Goal: Task Accomplishment & Management: Use online tool/utility

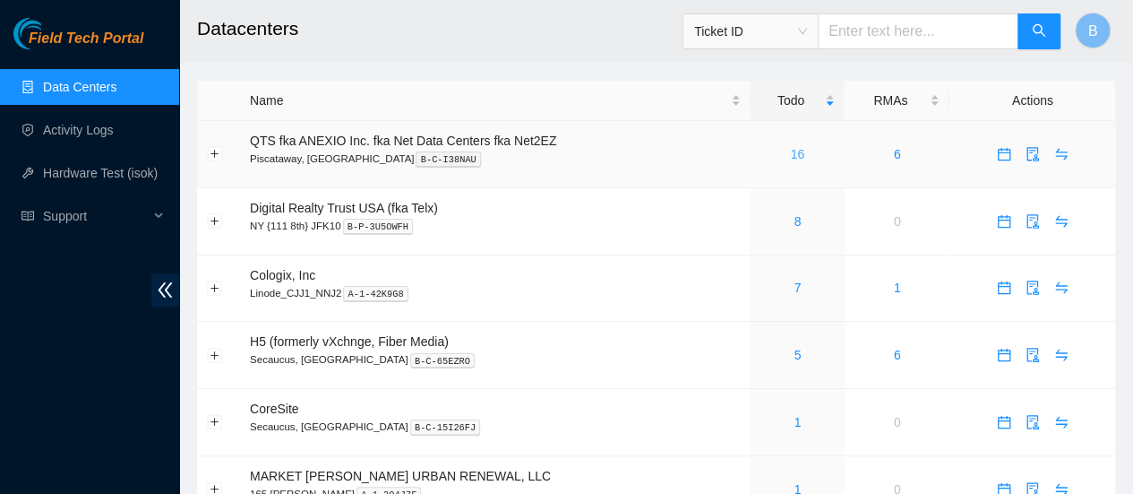
click at [803, 151] on link "16" at bounding box center [798, 154] width 14 height 14
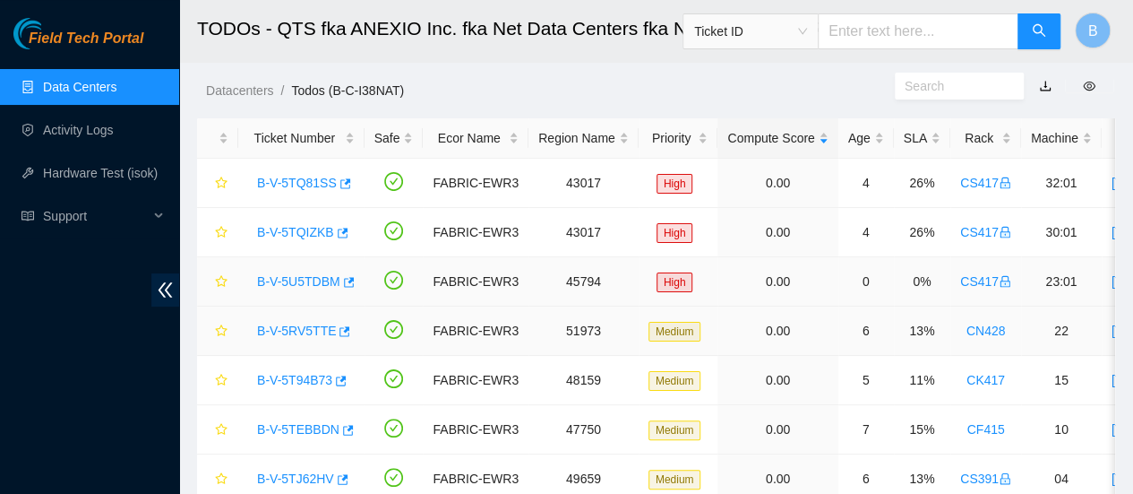
scroll to position [35, 0]
click at [80, 85] on link "Data Centers" at bounding box center [79, 87] width 73 height 14
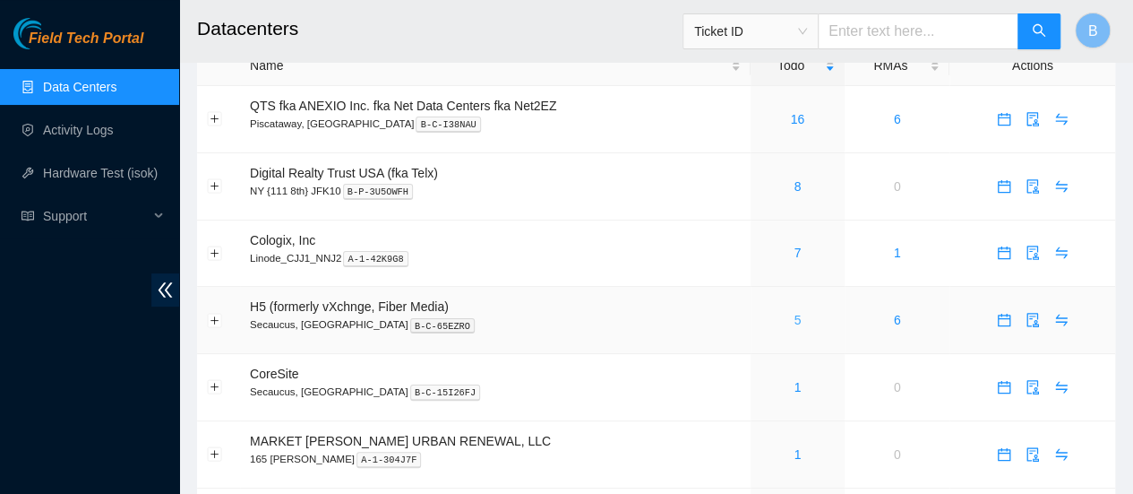
click at [796, 323] on link "5" at bounding box center [797, 320] width 7 height 14
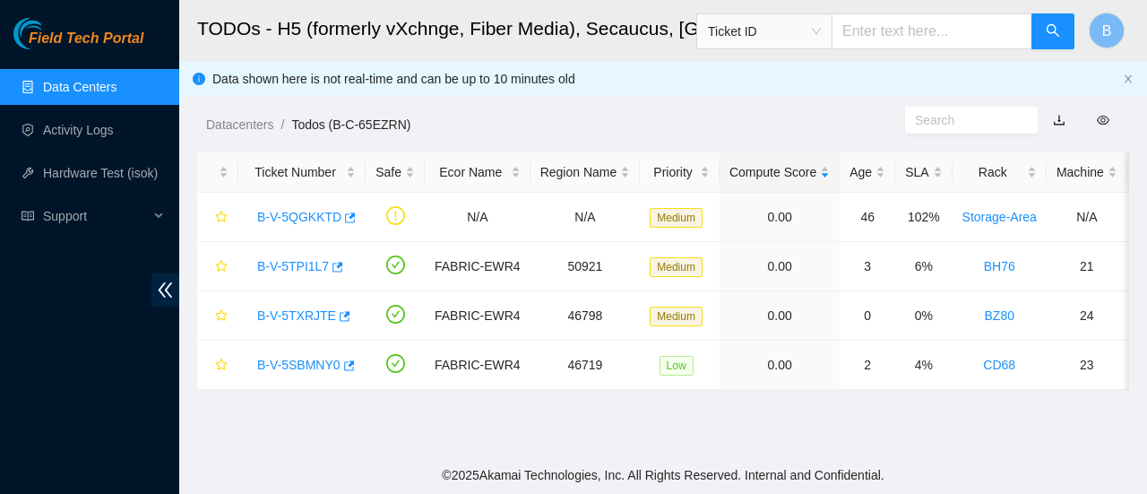
click at [63, 80] on link "Data Centers" at bounding box center [79, 87] width 73 height 14
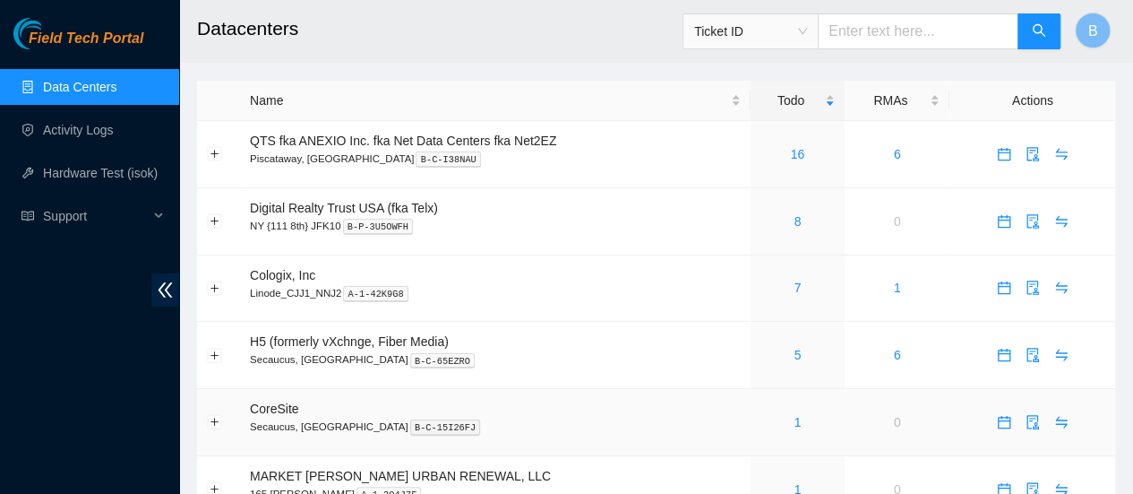
scroll to position [23, 0]
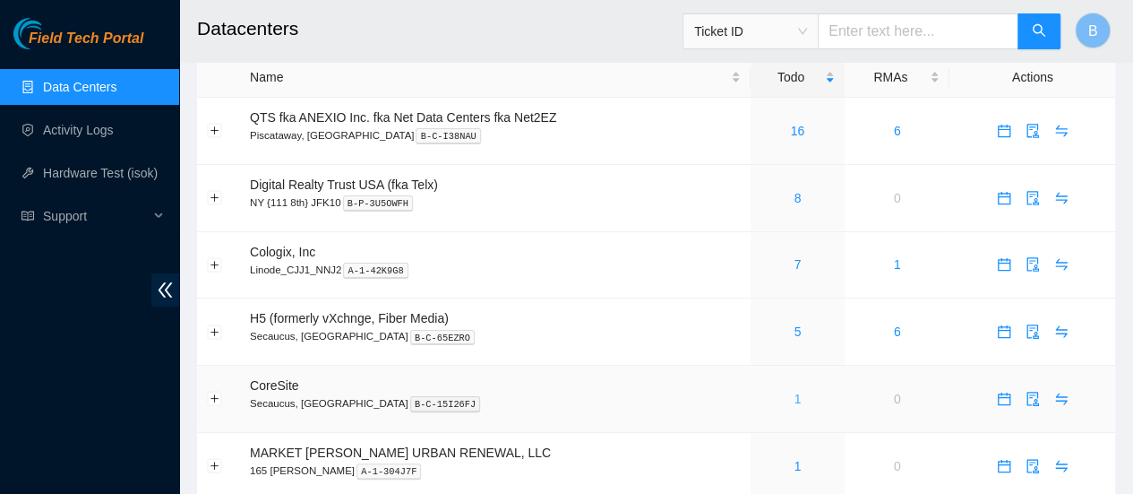
click at [794, 401] on link "1" at bounding box center [797, 399] width 7 height 14
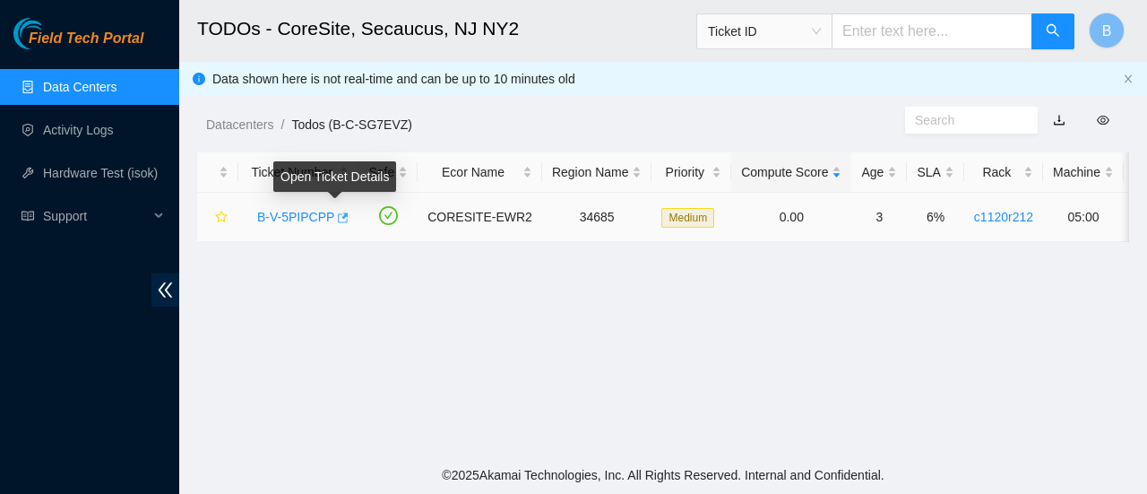
click at [340, 221] on icon "button" at bounding box center [341, 217] width 13 height 13
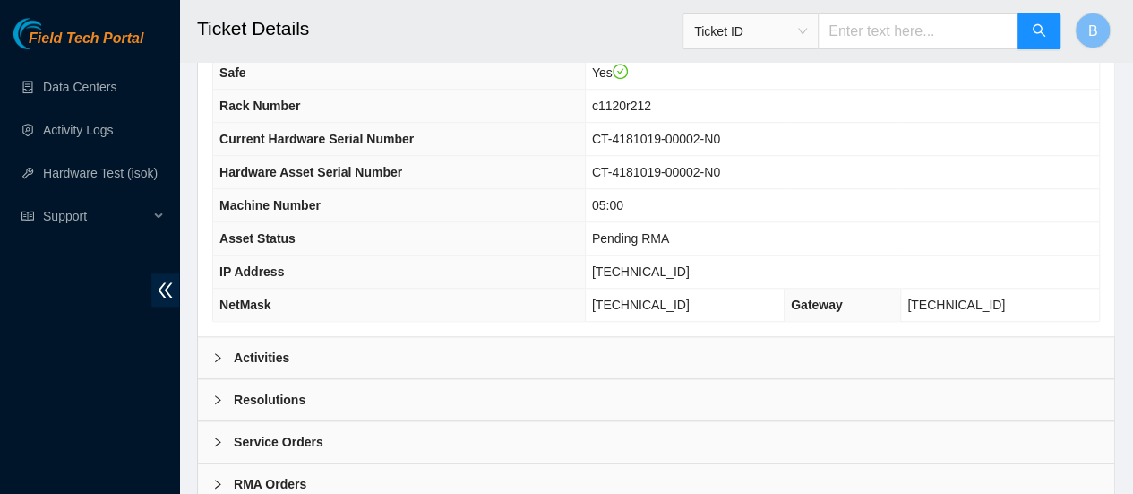
scroll to position [693, 0]
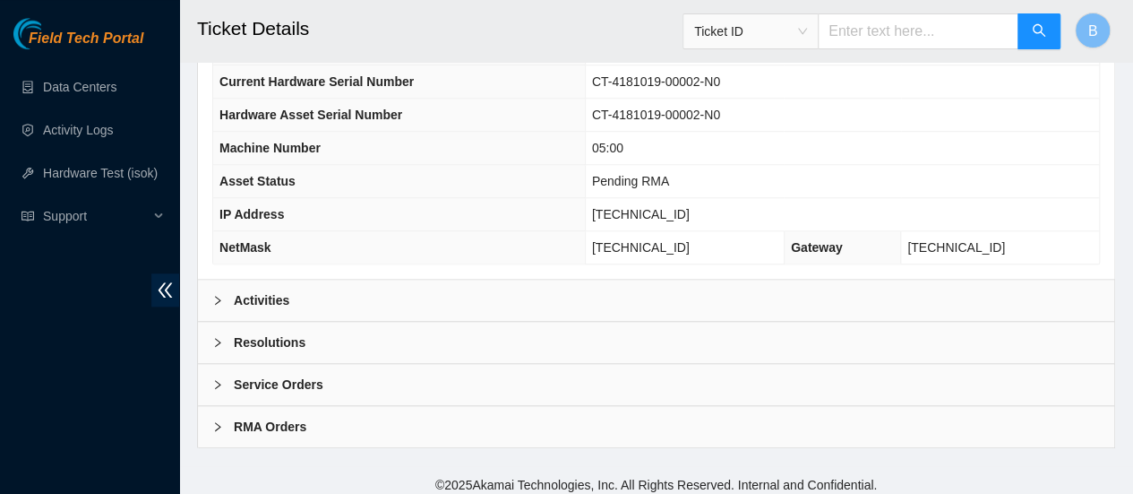
click at [255, 297] on b "Activities" at bounding box center [262, 300] width 56 height 20
click at [235, 291] on b "Activities" at bounding box center [262, 300] width 56 height 20
click at [229, 290] on div at bounding box center [223, 300] width 22 height 20
click at [211, 295] on div "Activities" at bounding box center [656, 300] width 917 height 41
click at [220, 295] on icon "right" at bounding box center [217, 300] width 11 height 11
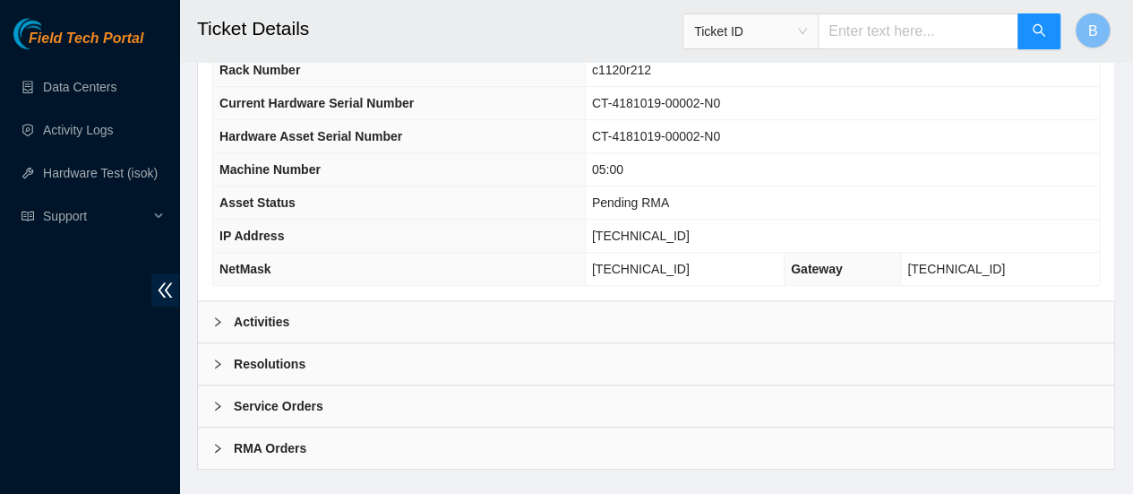
scroll to position [672, 0]
click at [237, 311] on b "Activities" at bounding box center [262, 321] width 56 height 20
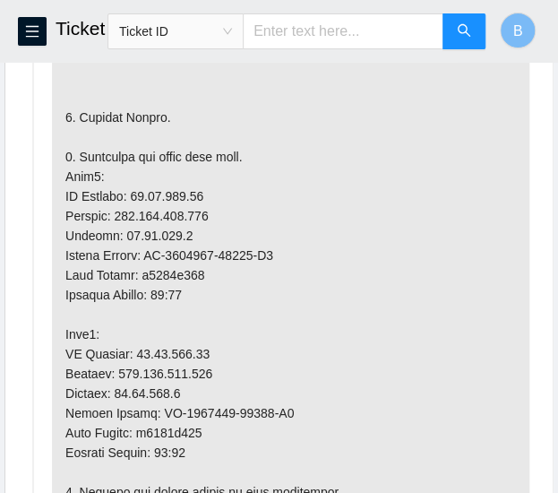
scroll to position [1357, 0]
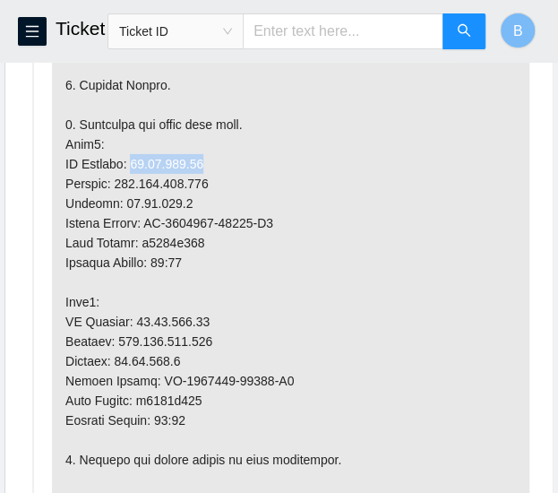
drag, startPoint x: 202, startPoint y: 173, endPoint x: 132, endPoint y: 175, distance: 70.8
click at [132, 175] on p at bounding box center [291, 430] width 478 height 1288
copy p "[TECHNICAL_ID]"
drag, startPoint x: 213, startPoint y: 197, endPoint x: 125, endPoint y: 197, distance: 88.7
click at [125, 197] on p at bounding box center [291, 430] width 478 height 1288
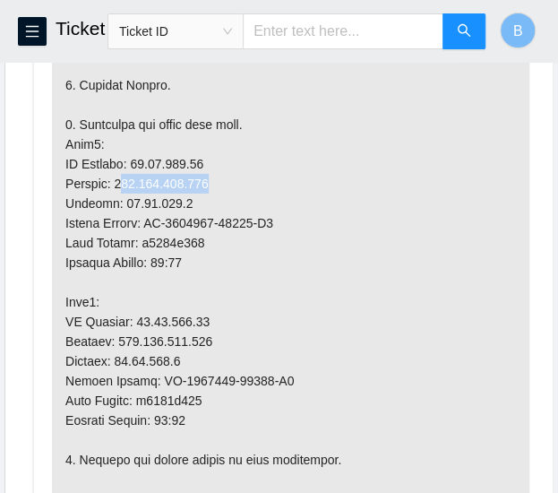
click at [220, 193] on p at bounding box center [291, 430] width 478 height 1288
drag, startPoint x: 220, startPoint y: 193, endPoint x: 121, endPoint y: 198, distance: 99.6
click at [121, 198] on p at bounding box center [291, 430] width 478 height 1288
copy p "[TECHNICAL_ID]"
drag, startPoint x: 199, startPoint y: 173, endPoint x: 131, endPoint y: 177, distance: 68.2
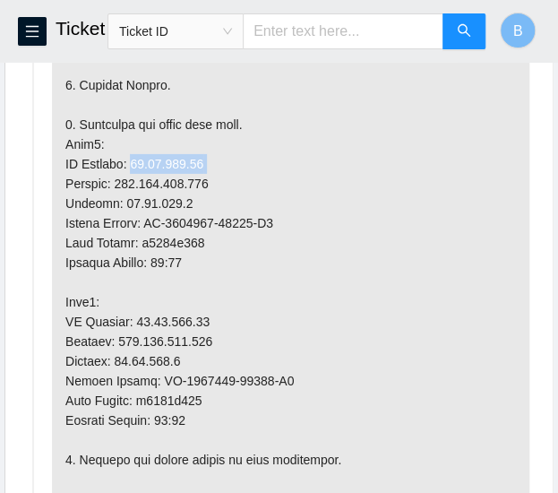
click at [131, 177] on p at bounding box center [291, 430] width 478 height 1288
copy p "[TECHNICAL_ID]"
drag, startPoint x: 203, startPoint y: 255, endPoint x: 145, endPoint y: 257, distance: 58.3
click at [145, 257] on p at bounding box center [291, 430] width 478 height 1288
copy p "c1120r212"
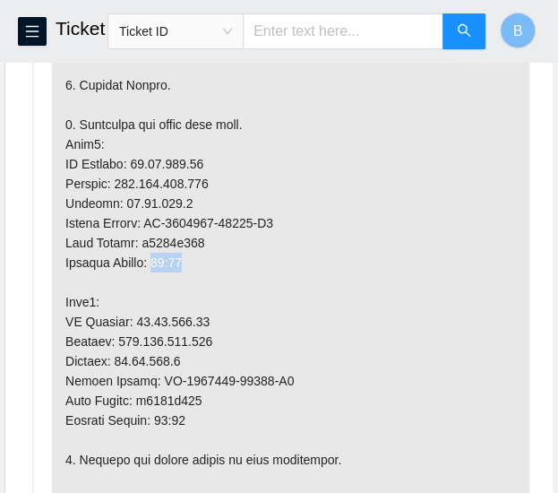
drag, startPoint x: 198, startPoint y: 274, endPoint x: 169, endPoint y: 275, distance: 28.7
click at [169, 275] on p at bounding box center [291, 430] width 478 height 1288
click at [170, 275] on p at bounding box center [291, 430] width 478 height 1288
drag, startPoint x: 208, startPoint y: 271, endPoint x: 167, endPoint y: 273, distance: 41.3
click at [167, 273] on p at bounding box center [291, 430] width 478 height 1288
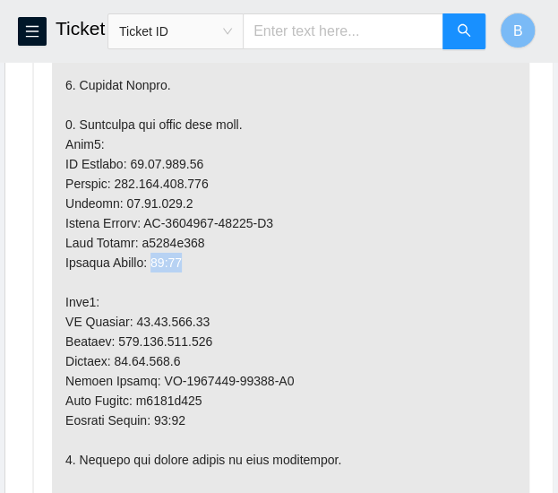
click at [174, 276] on p at bounding box center [291, 430] width 478 height 1288
drag, startPoint x: 200, startPoint y: 270, endPoint x: 167, endPoint y: 273, distance: 33.3
click at [167, 273] on p at bounding box center [291, 430] width 478 height 1288
copy p "05:00"
drag, startPoint x: 204, startPoint y: 333, endPoint x: 133, endPoint y: 337, distance: 71.8
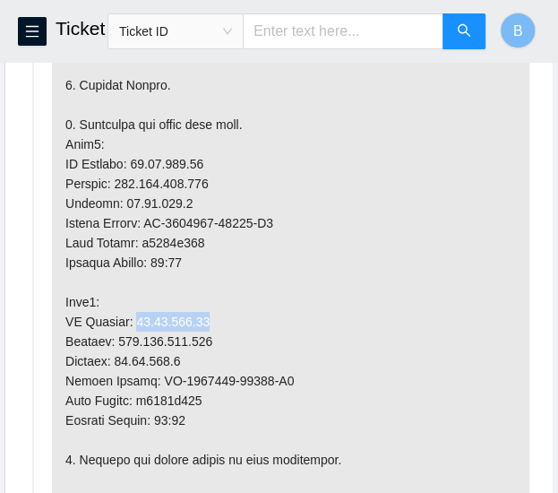
click at [133, 337] on p at bounding box center [291, 430] width 478 height 1288
click at [218, 333] on p at bounding box center [291, 430] width 478 height 1288
drag, startPoint x: 211, startPoint y: 331, endPoint x: 131, endPoint y: 332, distance: 79.8
click at [131, 332] on p at bounding box center [291, 430] width 478 height 1288
click at [133, 332] on p at bounding box center [291, 430] width 478 height 1288
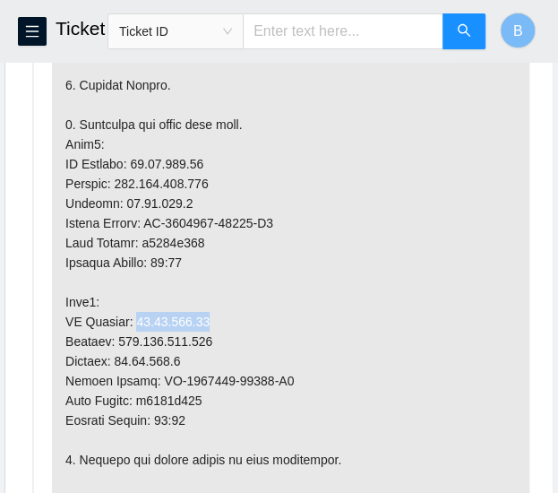
drag, startPoint x: 202, startPoint y: 333, endPoint x: 129, endPoint y: 337, distance: 73.6
click at [129, 337] on p at bounding box center [291, 430] width 478 height 1288
copy p "[TECHNICAL_ID]"
drag, startPoint x: 209, startPoint y: 356, endPoint x: 120, endPoint y: 356, distance: 88.7
click at [120, 356] on p at bounding box center [291, 430] width 478 height 1288
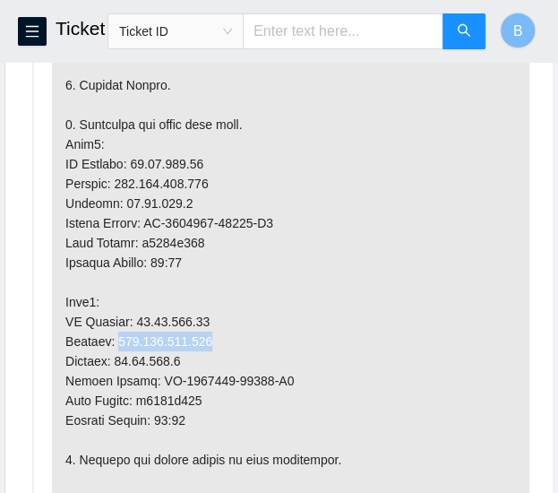
copy p "255.255.255.192"
drag, startPoint x: 208, startPoint y: 411, endPoint x: 149, endPoint y: 417, distance: 59.4
click at [149, 417] on p at bounding box center [291, 430] width 478 height 1288
copy p "c1120r212"
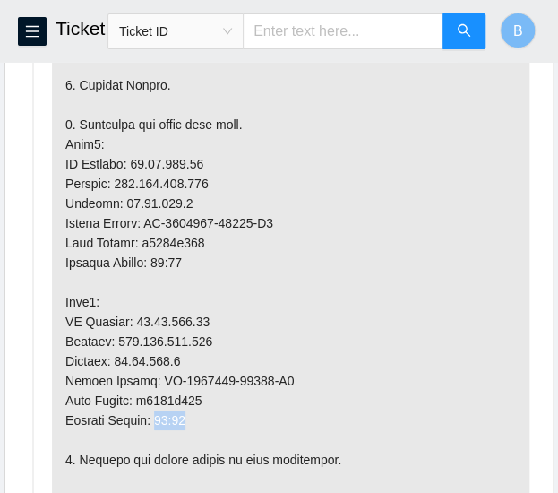
drag, startPoint x: 199, startPoint y: 429, endPoint x: 169, endPoint y: 431, distance: 29.6
click at [169, 431] on p at bounding box center [291, 430] width 478 height 1288
copy p "05:01"
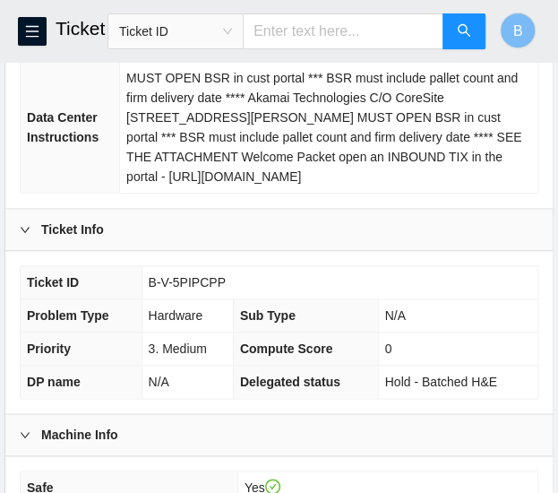
scroll to position [296, 0]
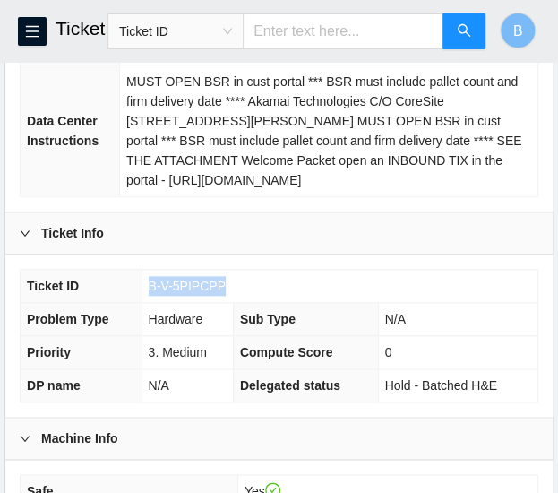
drag, startPoint x: 230, startPoint y: 284, endPoint x: 149, endPoint y: 280, distance: 81.6
click at [149, 280] on td "B-V-5PIPCPP" at bounding box center [340, 286] width 396 height 33
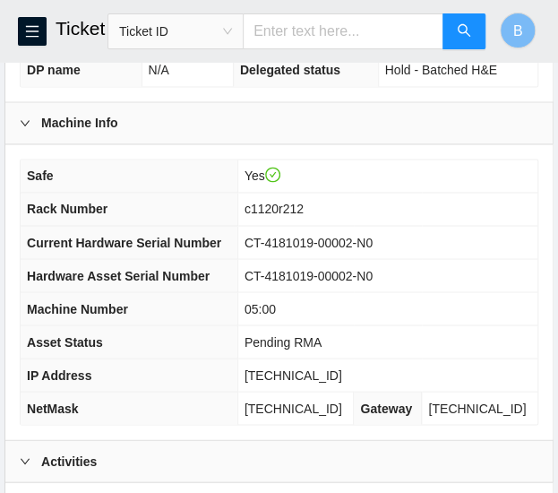
scroll to position [608, 0]
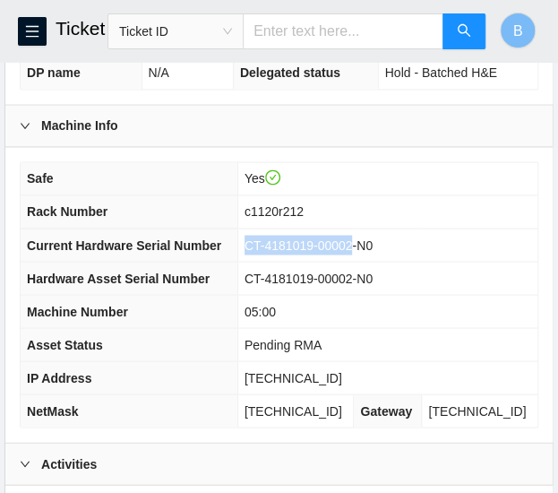
drag, startPoint x: 368, startPoint y: 237, endPoint x: 267, endPoint y: 230, distance: 101.4
click at [267, 237] on span "CT-4181019-00002-N0" at bounding box center [309, 244] width 128 height 14
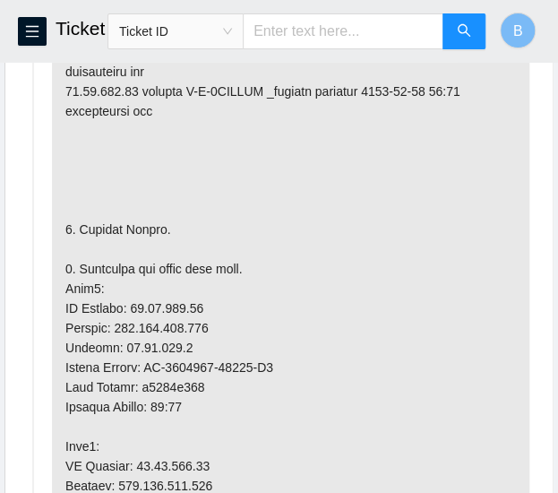
scroll to position [1213, 0]
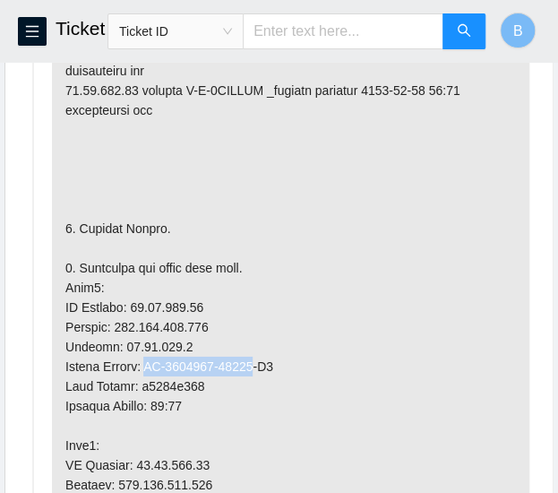
drag, startPoint x: 254, startPoint y: 375, endPoint x: 152, endPoint y: 375, distance: 102.1
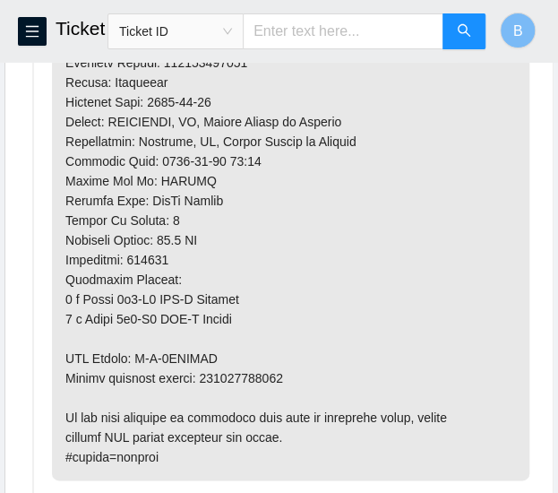
scroll to position [1952, 0]
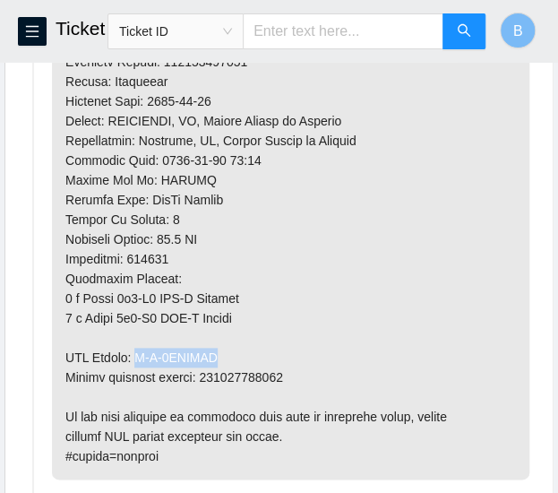
drag, startPoint x: 216, startPoint y: 369, endPoint x: 138, endPoint y: 370, distance: 78.0
drag, startPoint x: 289, startPoint y: 382, endPoint x: 202, endPoint y: 392, distance: 88.5
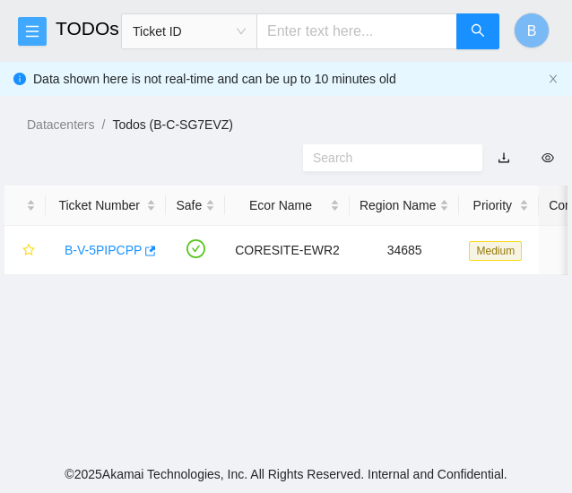
click at [32, 30] on icon "menu" at bounding box center [32, 31] width 14 height 14
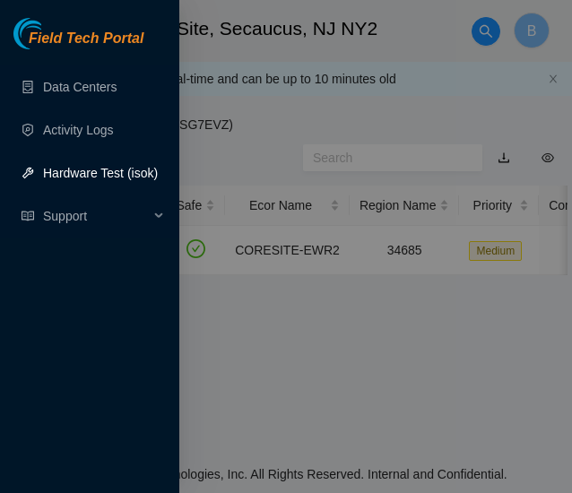
click at [75, 177] on link "Hardware Test (isok)" at bounding box center [100, 173] width 115 height 14
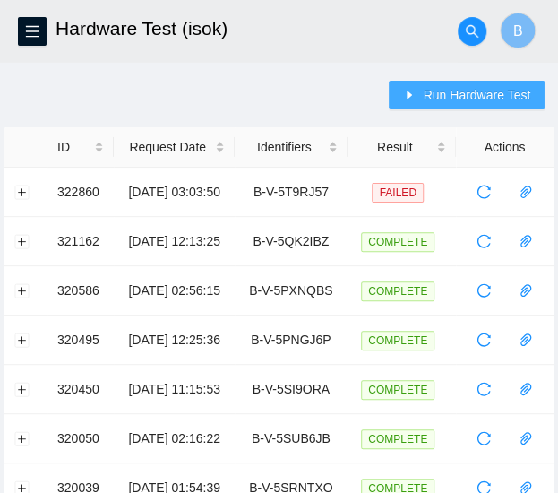
click at [437, 105] on button "Run Hardware Test" at bounding box center [467, 95] width 156 height 29
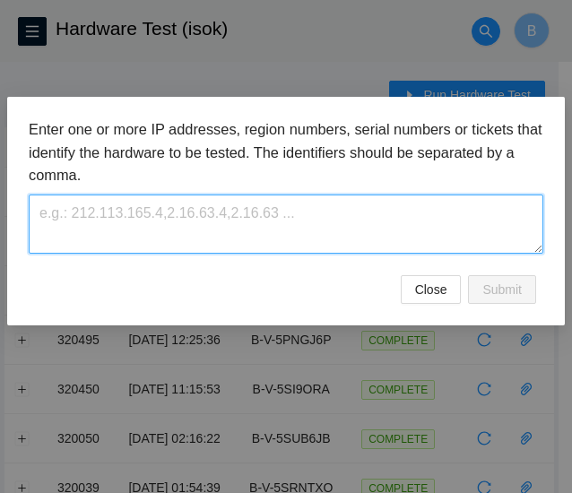
click at [120, 209] on textarea at bounding box center [286, 223] width 514 height 58
paste textarea "B-V-5PIPCPP"
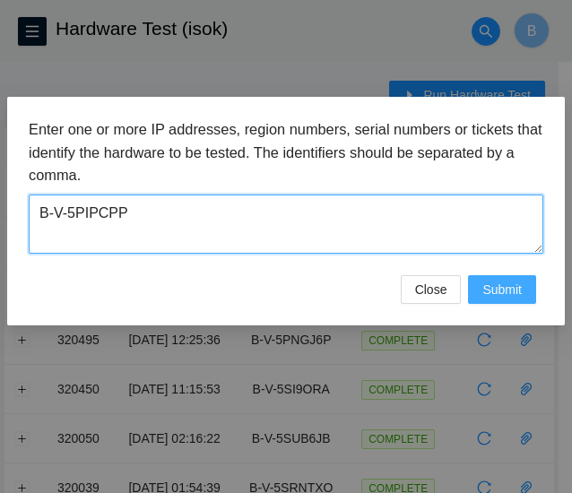
type textarea "B-V-5PIPCPP"
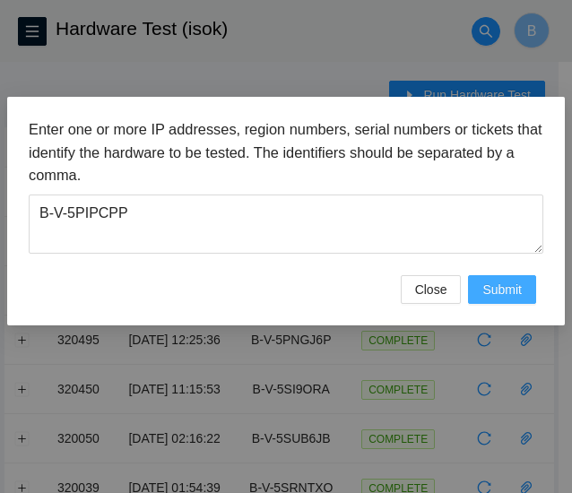
click at [504, 284] on span "Submit" at bounding box center [501, 290] width 39 height 20
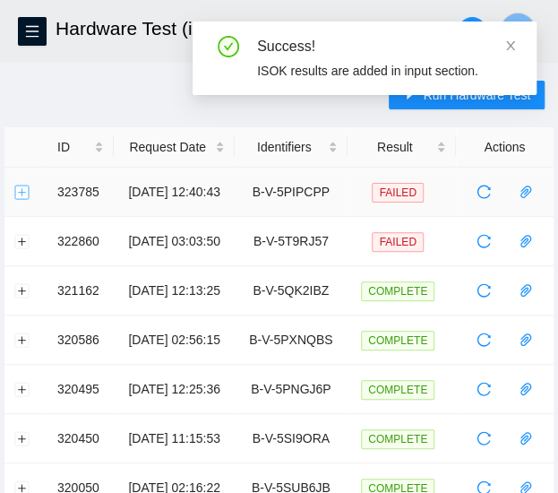
click at [20, 189] on button "Expand row" at bounding box center [22, 192] width 14 height 14
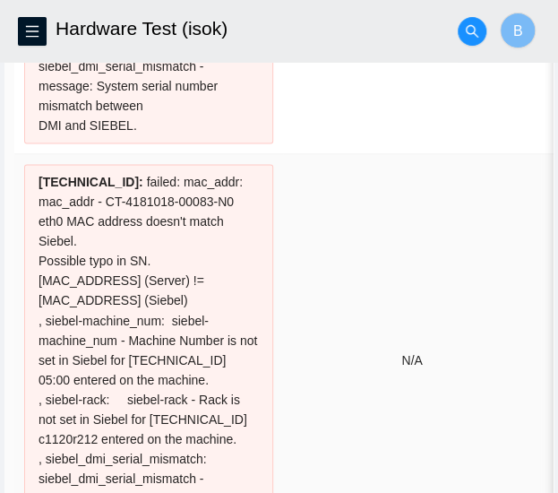
scroll to position [523, 0]
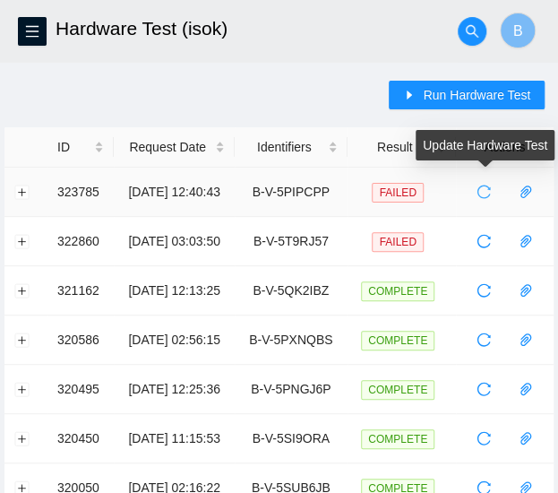
click at [479, 194] on icon "reload" at bounding box center [484, 191] width 13 height 13
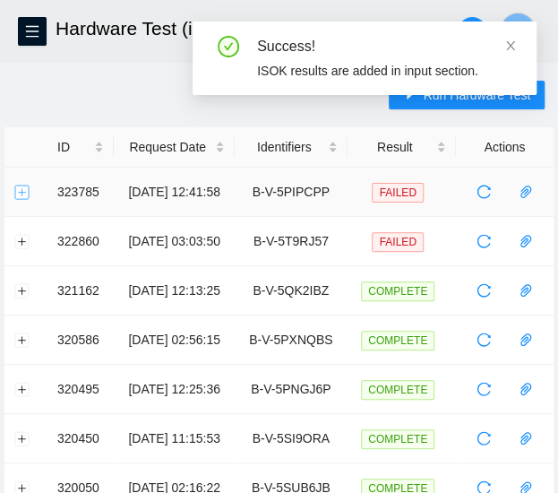
click at [23, 186] on button "Expand row" at bounding box center [22, 192] width 14 height 14
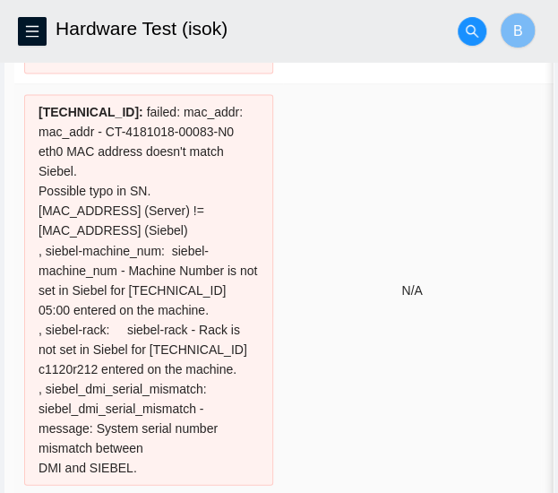
scroll to position [599, 0]
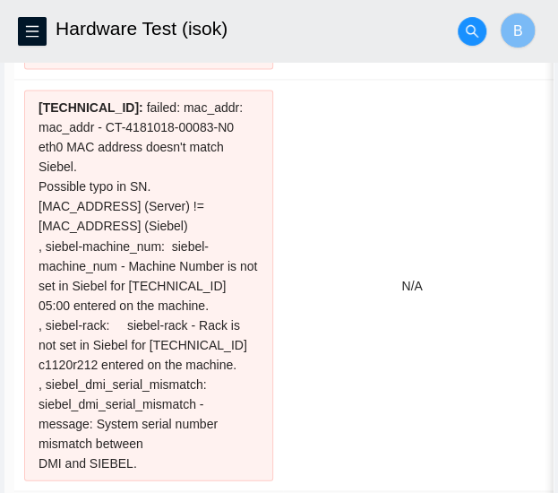
drag, startPoint x: 141, startPoint y: 418, endPoint x: 4, endPoint y: 80, distance: 365.0
click at [4, 80] on td "Result Detail Message Ticket ID 23.65.122.35 : failed: mac_addr: mac_addr - CT-…" at bounding box center [462, 59] width 916 height 883
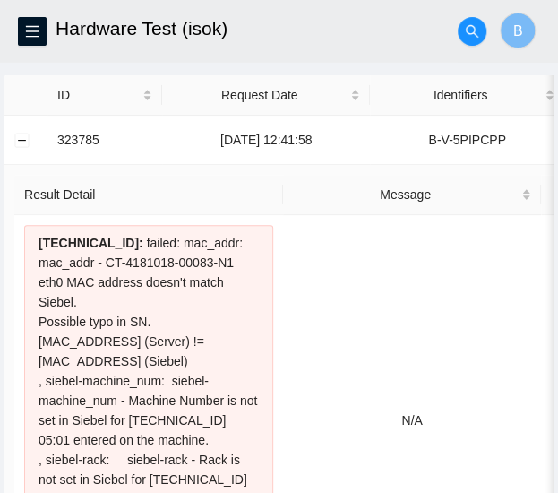
scroll to position [54, 0]
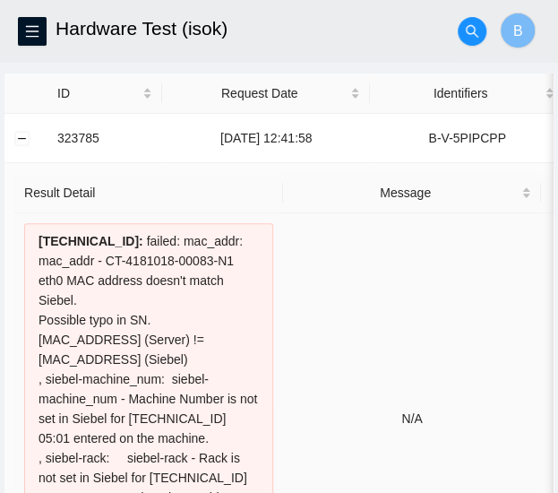
click at [369, 283] on td "N/A" at bounding box center [412, 418] width 258 height 411
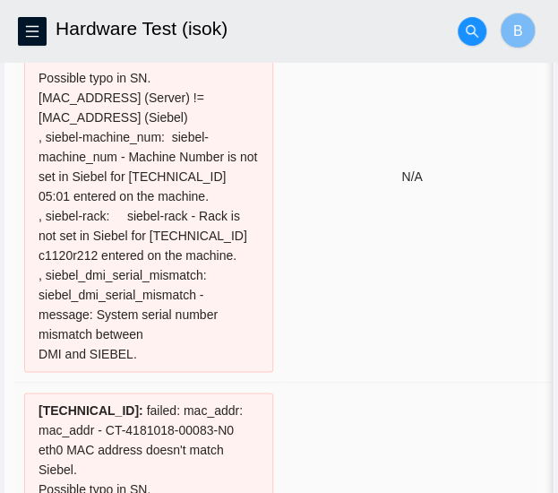
drag, startPoint x: 262, startPoint y: 415, endPoint x: 254, endPoint y: 277, distance: 138.2
click at [254, 277] on tbody "23.65.122.35 : failed: mac_addr: mac_addr - CT-4181018-00083-N1 eth0 MAC addres…" at bounding box center [462, 382] width 896 height 823
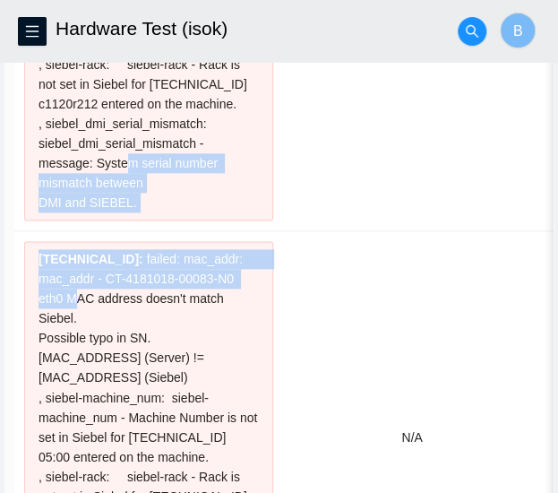
scroll to position [348, 0]
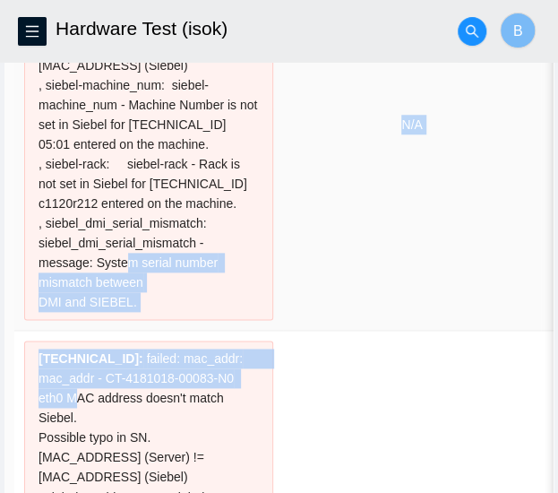
drag, startPoint x: 146, startPoint y: 464, endPoint x: 27, endPoint y: 76, distance: 405.9
click at [27, 76] on tbody "23.65.122.35 : failed: mac_addr: mac_addr - CT-4181018-00083-N1 eth0 MAC addres…" at bounding box center [462, 330] width 896 height 823
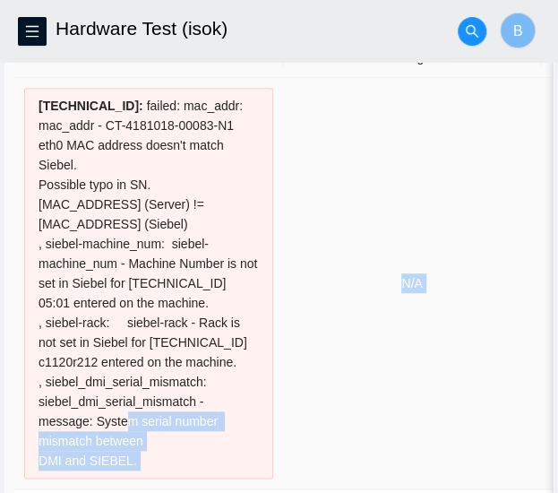
scroll to position [186, 0]
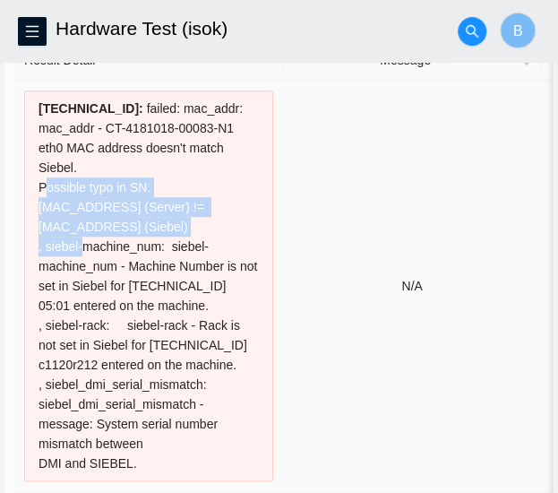
drag, startPoint x: 35, startPoint y: 231, endPoint x: 22, endPoint y: 168, distance: 64.1
click at [22, 168] on td "23.65.122.35 : failed: mac_addr: mac_addr - CT-4181018-00083-N1 eth0 MAC addres…" at bounding box center [148, 286] width 269 height 411
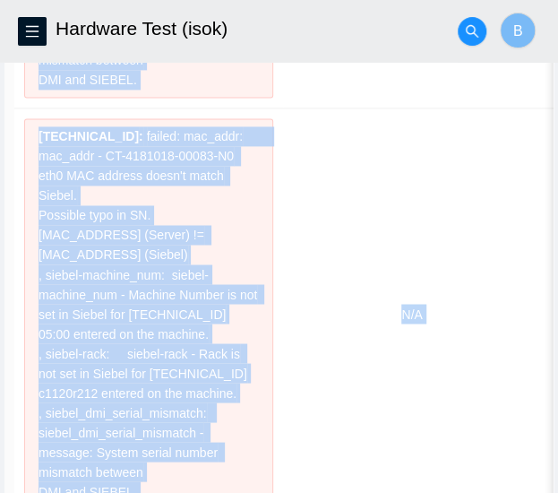
scroll to position [624, 0]
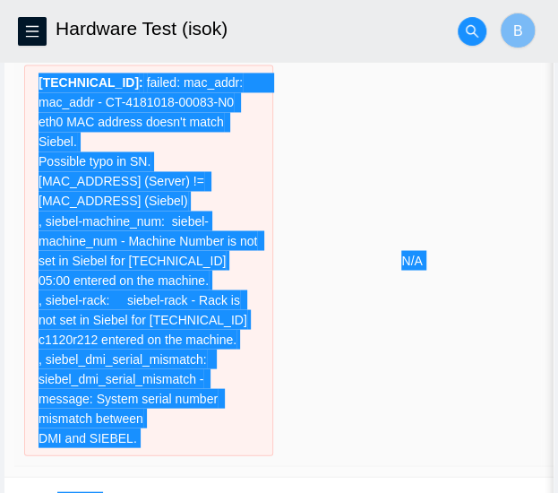
drag, startPoint x: 29, startPoint y: 99, endPoint x: 167, endPoint y: 402, distance: 332.8
click at [167, 402] on tbody "23.65.122.35 : failed: mac_addr: mac_addr - CT-4181018-00083-N1 eth0 MAC addres…" at bounding box center [462, 54] width 896 height 823
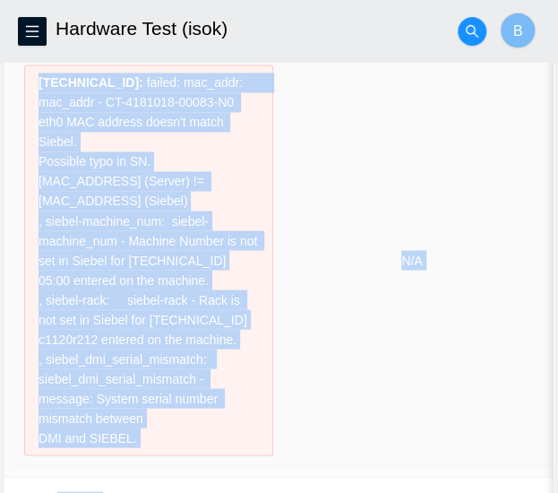
copy tbody "23.65.122.35 : failed: mac_addr: mac_addr - CT-4181018-00083-N1 eth0 MAC addres…"
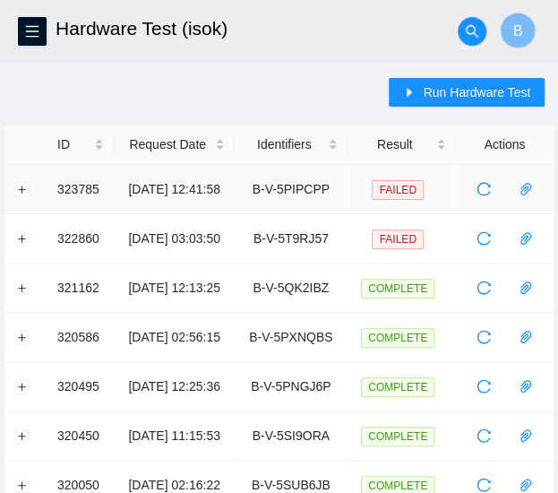
scroll to position [8, 0]
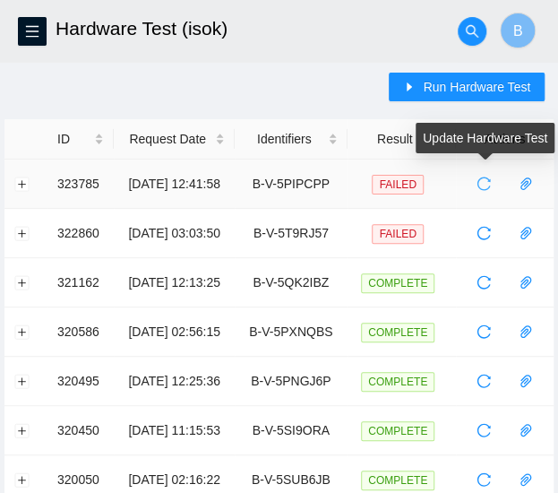
click at [487, 183] on icon "reload" at bounding box center [484, 184] width 14 height 14
click at [487, 185] on icon "reload" at bounding box center [484, 184] width 14 height 14
click at [477, 187] on icon "reload" at bounding box center [484, 184] width 14 height 14
click at [477, 183] on span "reload" at bounding box center [483, 184] width 27 height 14
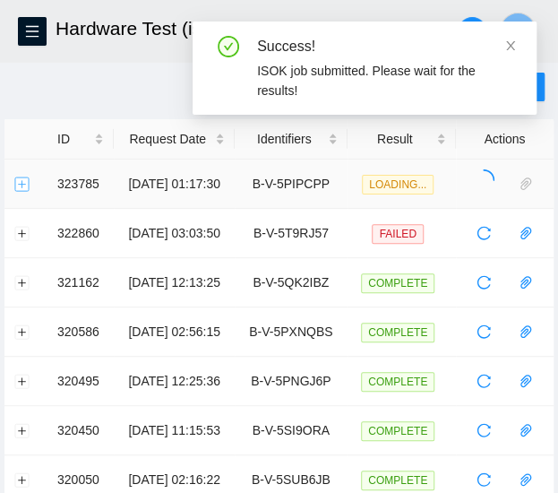
click at [19, 184] on button "Expand row" at bounding box center [22, 184] width 14 height 14
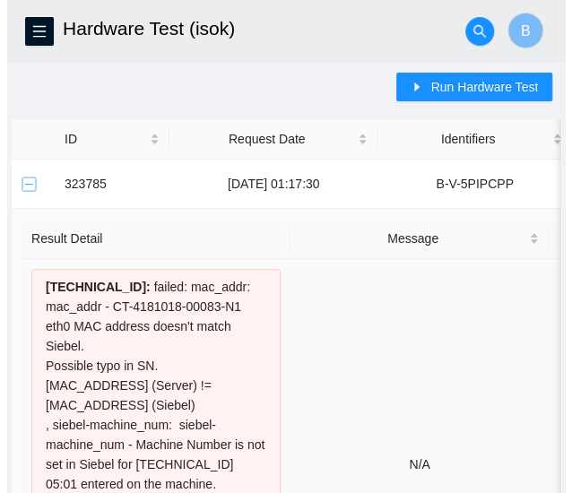
scroll to position [0, 366]
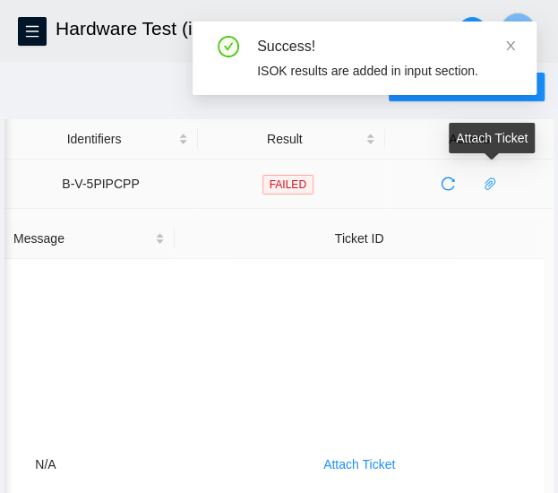
click at [497, 178] on icon "paper-clip" at bounding box center [490, 184] width 14 height 14
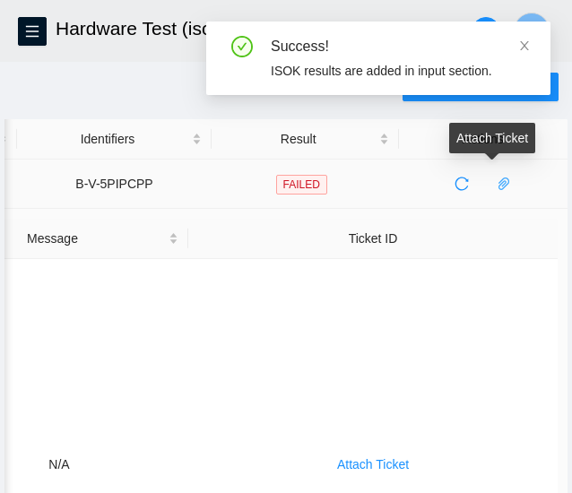
scroll to position [0, 366]
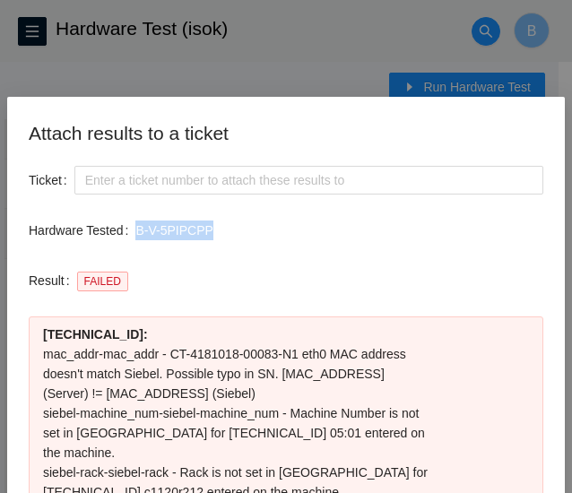
drag, startPoint x: 202, startPoint y: 227, endPoint x: 125, endPoint y: 228, distance: 77.1
click at [125, 228] on div "Hardware Tested B-V-5PIPCPP" at bounding box center [286, 230] width 514 height 29
copy div "B-V-5PIPCPP"
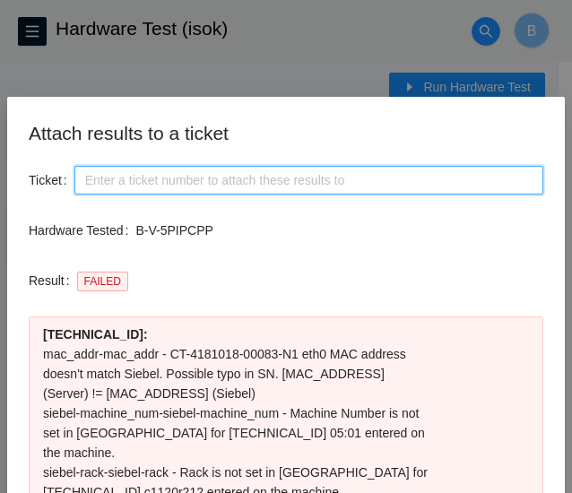
click at [159, 177] on input "Ticket" at bounding box center [308, 180] width 469 height 29
paste input "B-V-5PIPCPP"
click at [75, 184] on input "B-V-5PIPCPP" at bounding box center [308, 180] width 469 height 29
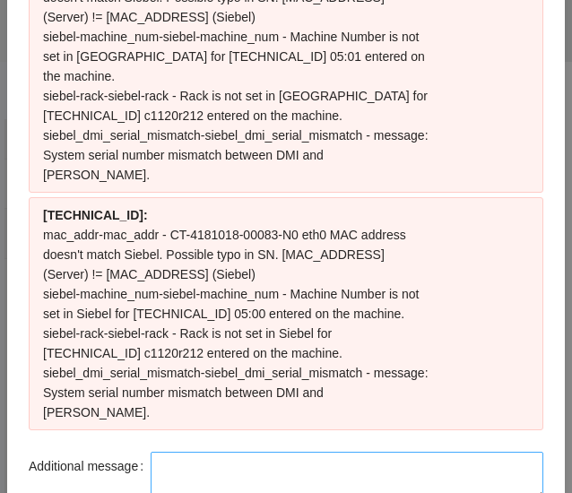
type input "B-V-5PIPCPP"
click at [234, 452] on textarea "Additional message" at bounding box center [347, 476] width 392 height 48
paste textarea "-Scheduled a visit to work on ticket # -Got access approval from NIE -Contacted…"
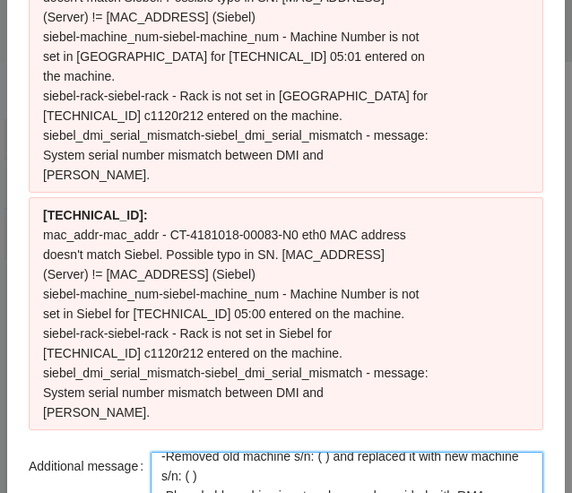
scroll to position [58, 0]
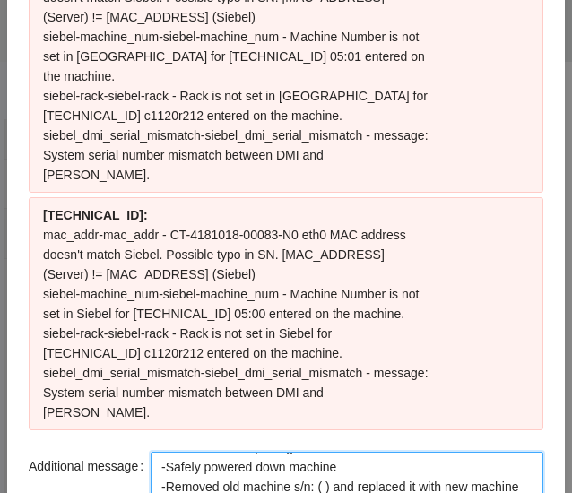
drag, startPoint x: 528, startPoint y: 397, endPoint x: 568, endPoint y: 533, distance: 142.0
click at [568, 485] on html "FTP Data Centers Activity Logs Hardware Test (isok) Support Hardware Test (isok…" at bounding box center [286, 238] width 572 height 493
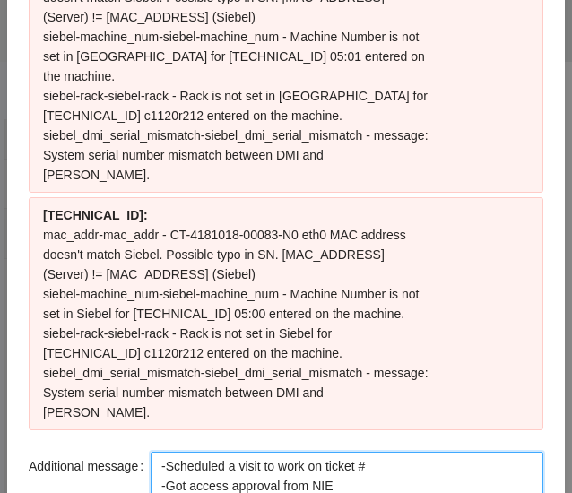
drag, startPoint x: 494, startPoint y: 402, endPoint x: 129, endPoint y: 340, distance: 369.9
click at [129, 340] on form "Ticket B-V-5PIPCPP Hardware Tested B-V-5PIPCPP Result FAILED 23.65.122.35 : mac…" at bounding box center [286, 237] width 514 height 896
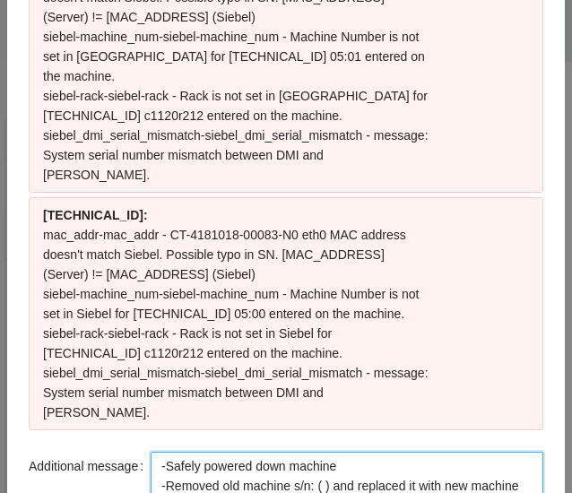
paste textarea "CT-4181019-00002"
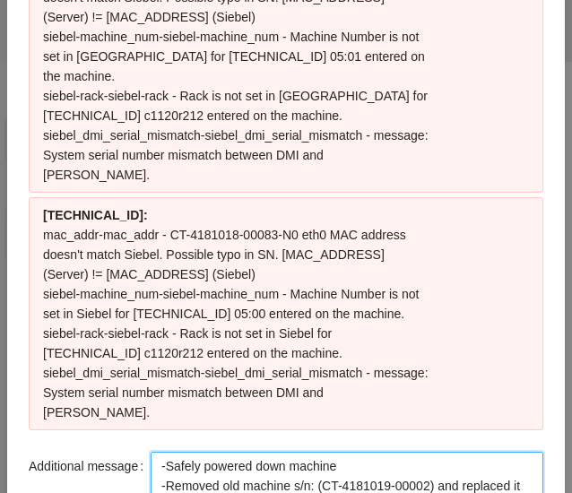
paste textarea "CT-4181018-00083"
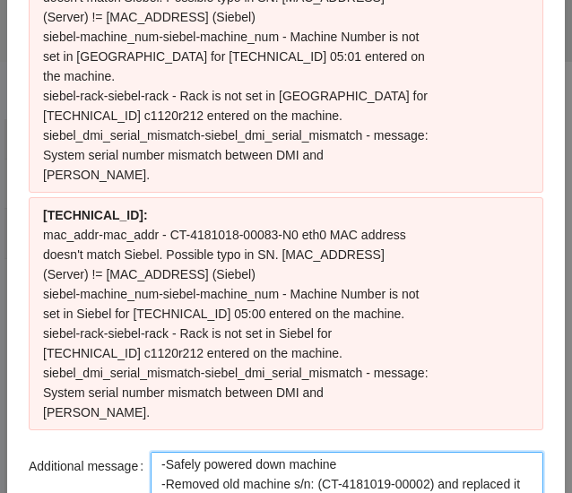
paste textarea "B-V-5SXETKD"
paste textarea "417328422551"
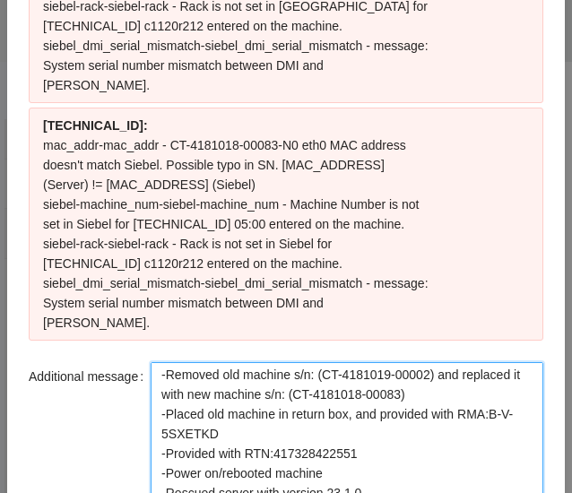
scroll to position [513, 0]
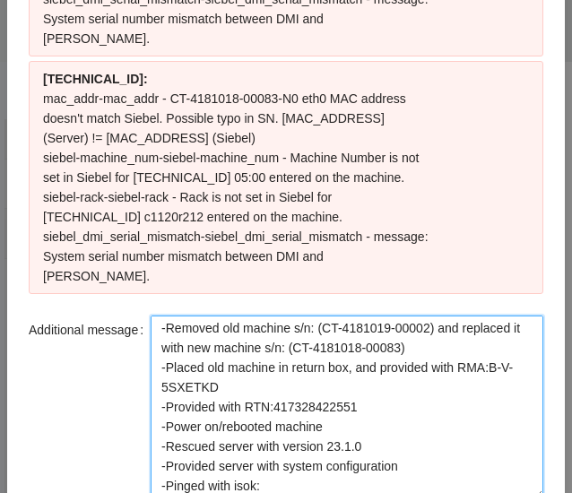
drag, startPoint x: 367, startPoint y: 341, endPoint x: 139, endPoint y: 341, distance: 228.5
click at [139, 341] on div "Additional message -Safely powered down machine -Removed old machine s/n: (CT-4…" at bounding box center [286, 407] width 514 height 184
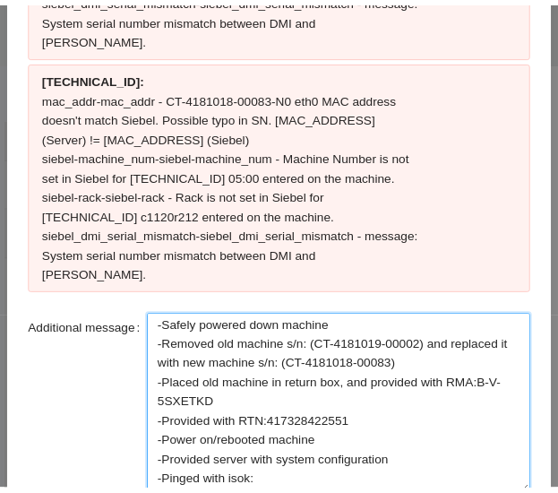
scroll to position [2, 0]
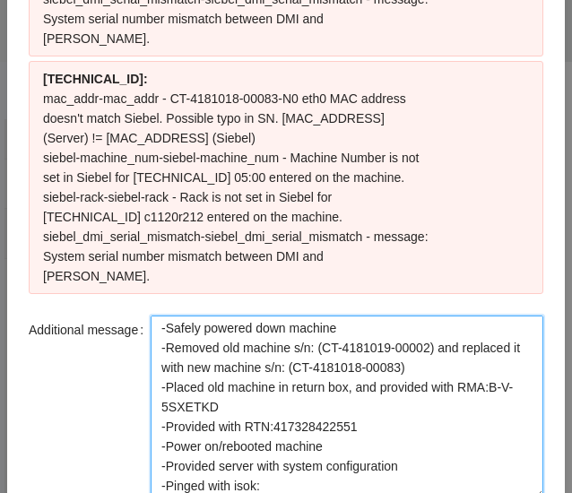
click at [292, 392] on textarea "-Safely powered down machine -Removed old machine s/n: (CT-4181019-00002) and r…" at bounding box center [347, 407] width 392 height 184
type textarea "-Safely powered down machine -Removed old machine s/n: (CT-4181019-00002) and r…"
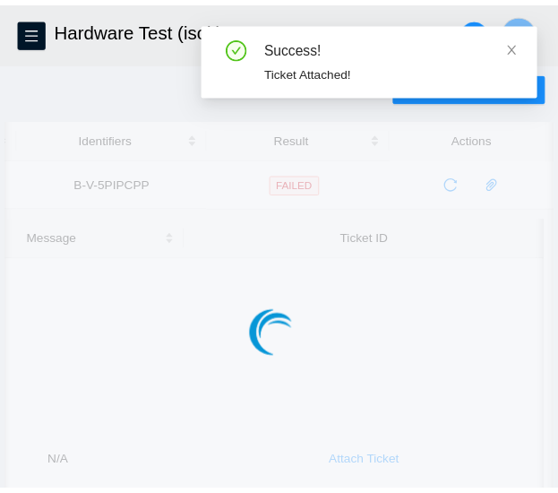
scroll to position [0, 353]
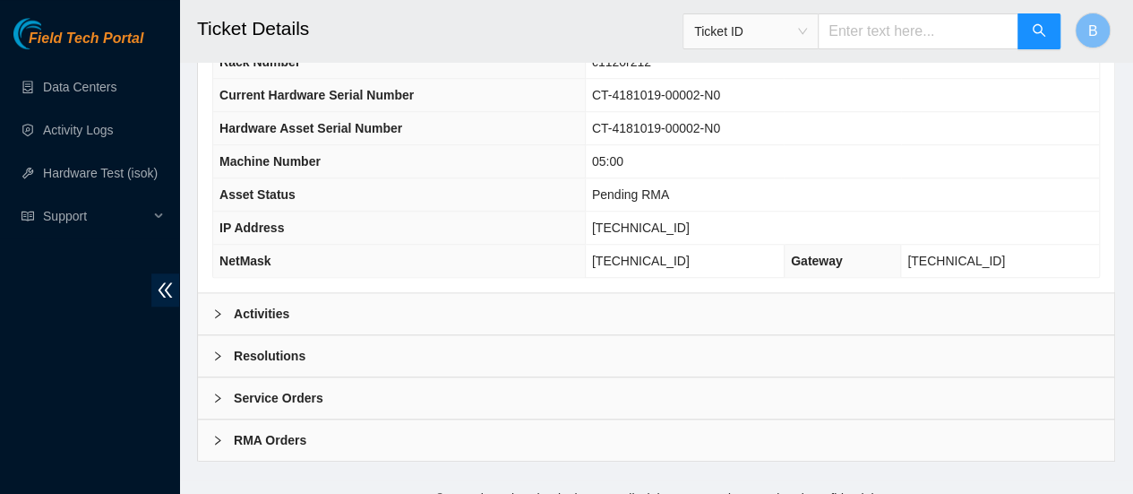
scroll to position [693, 0]
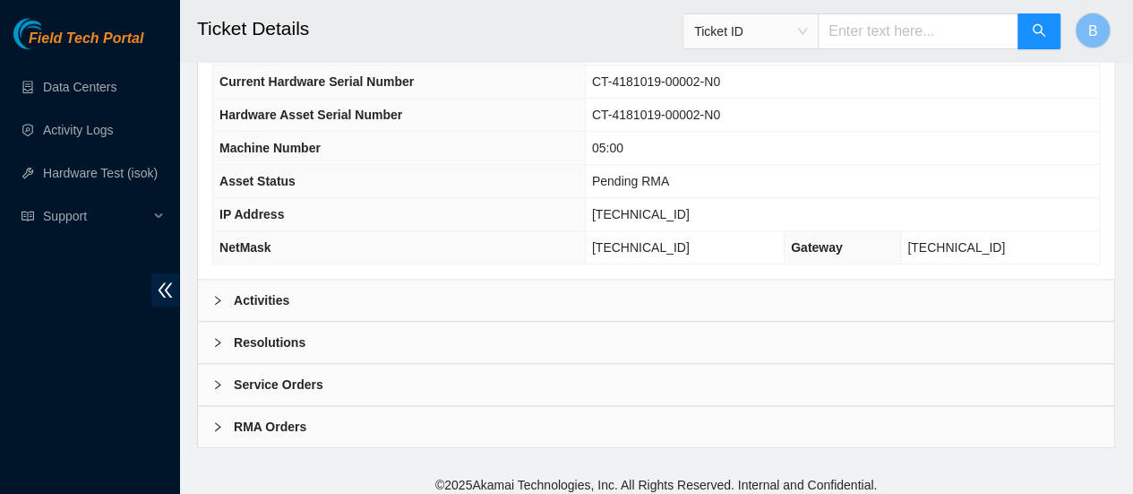
click at [224, 337] on div at bounding box center [223, 342] width 22 height 20
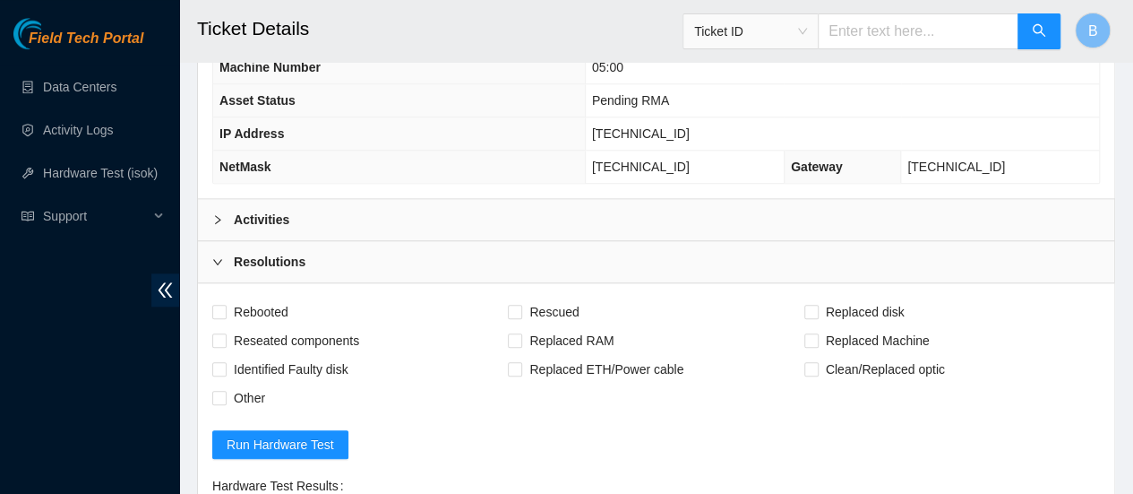
scroll to position [775, 0]
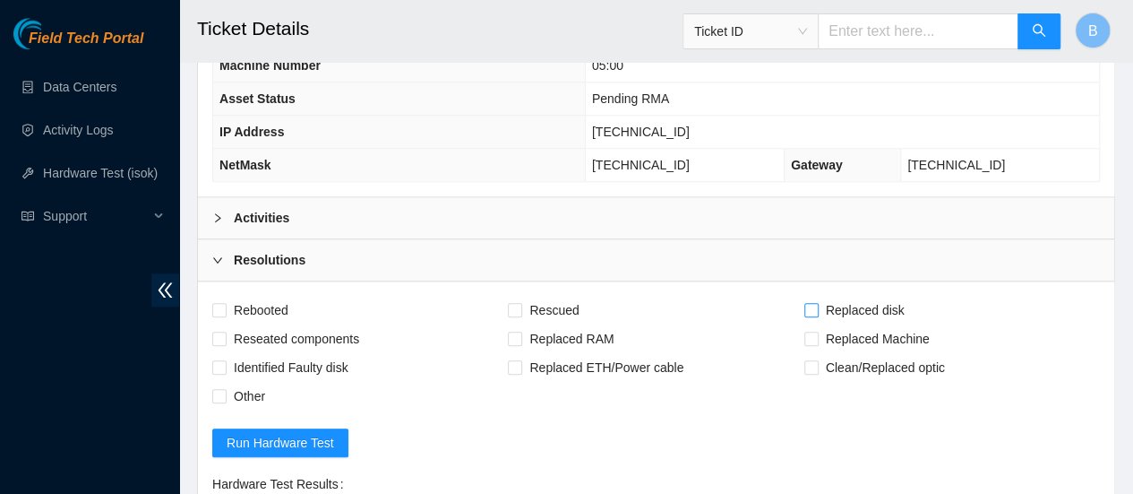
click at [571, 296] on label "Replaced disk" at bounding box center [859, 310] width 108 height 29
click at [571, 303] on input "Replaced disk" at bounding box center [811, 309] width 13 height 13
click at [571, 296] on label "Replaced disk" at bounding box center [859, 310] width 108 height 29
click at [571, 303] on input "Replaced disk" at bounding box center [811, 309] width 13 height 13
checkbox input "false"
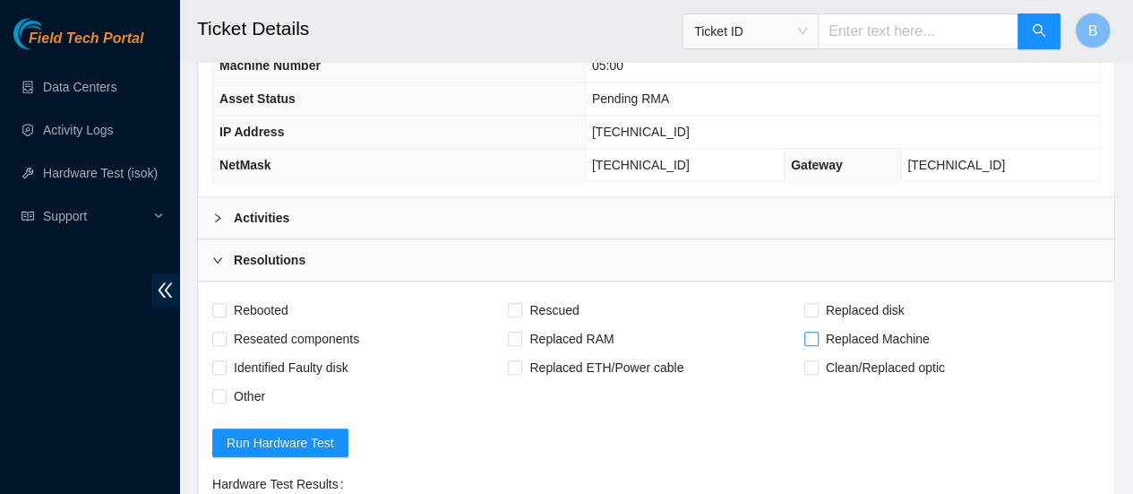
click at [571, 332] on input "Replaced Machine" at bounding box center [811, 338] width 13 height 13
checkbox input "true"
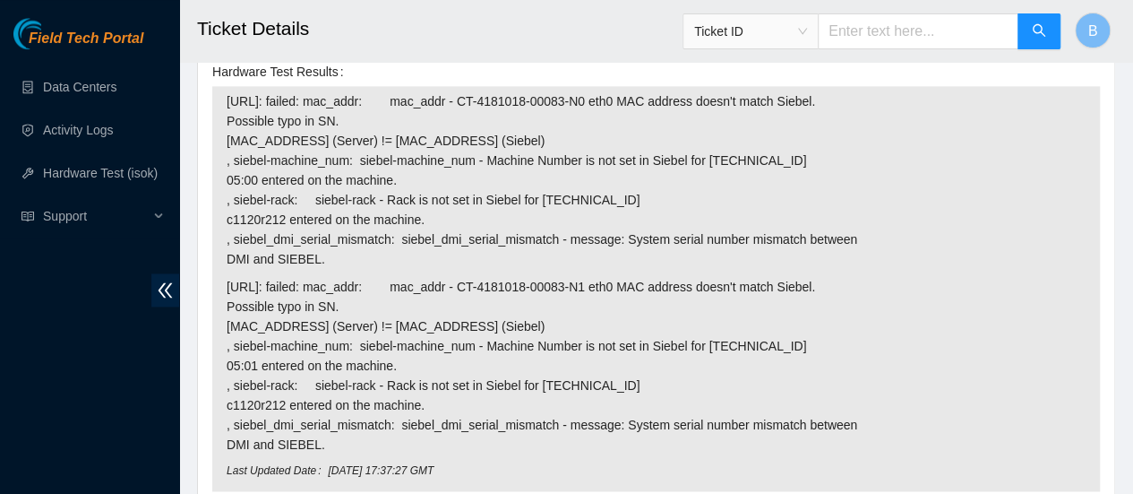
scroll to position [1443, 0]
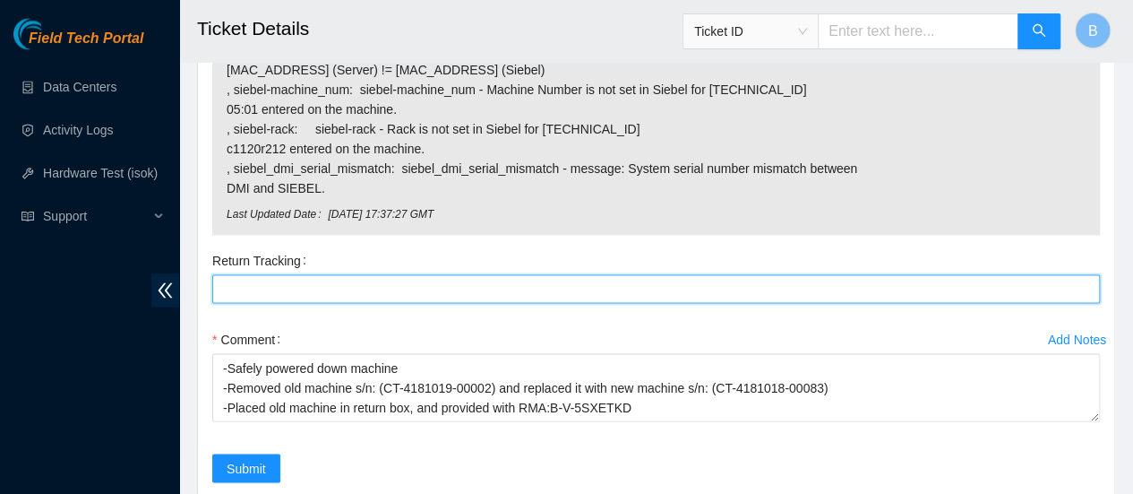
click at [301, 282] on Tracking "Return Tracking" at bounding box center [656, 288] width 888 height 29
paste Tracking "417328422551"
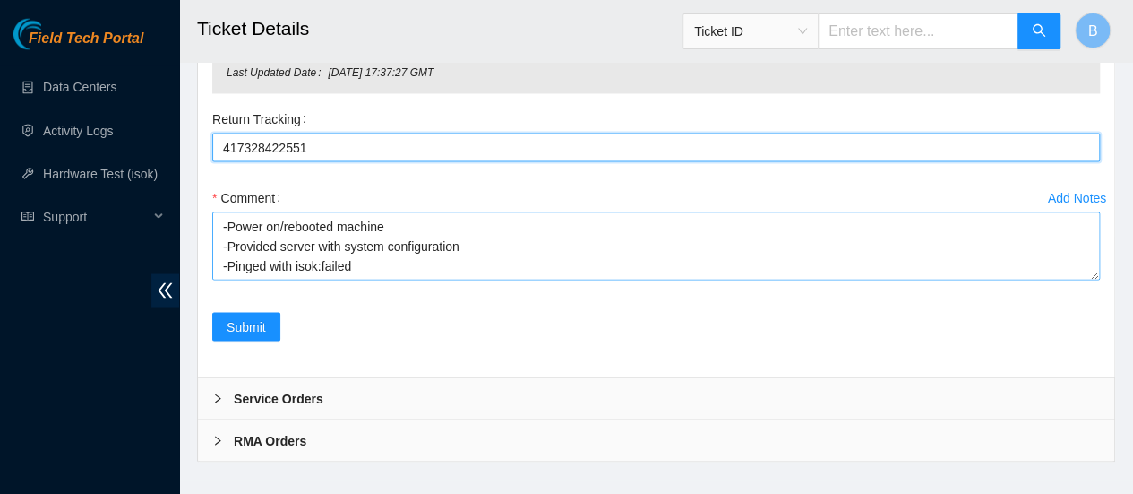
scroll to position [1590, 0]
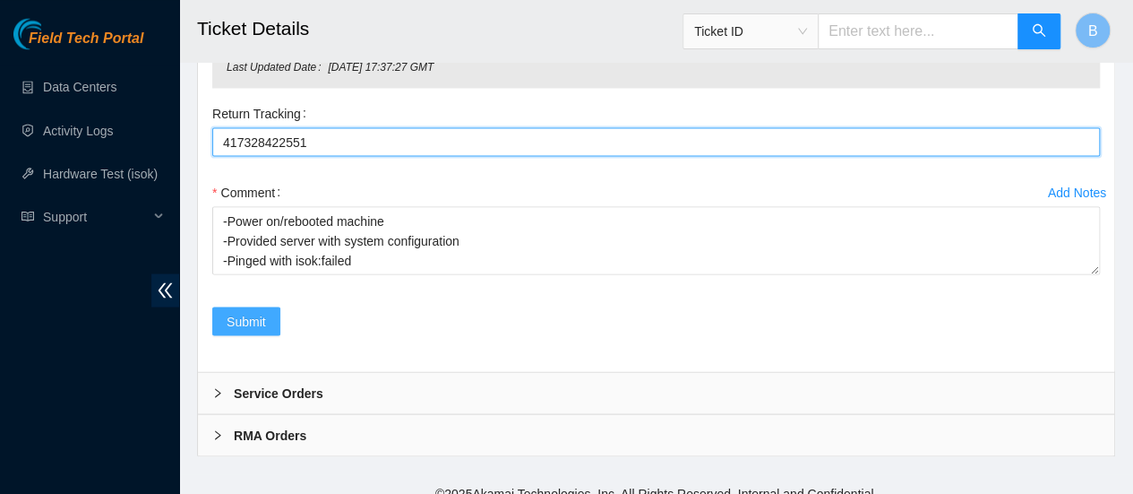
type Tracking "417328422551"
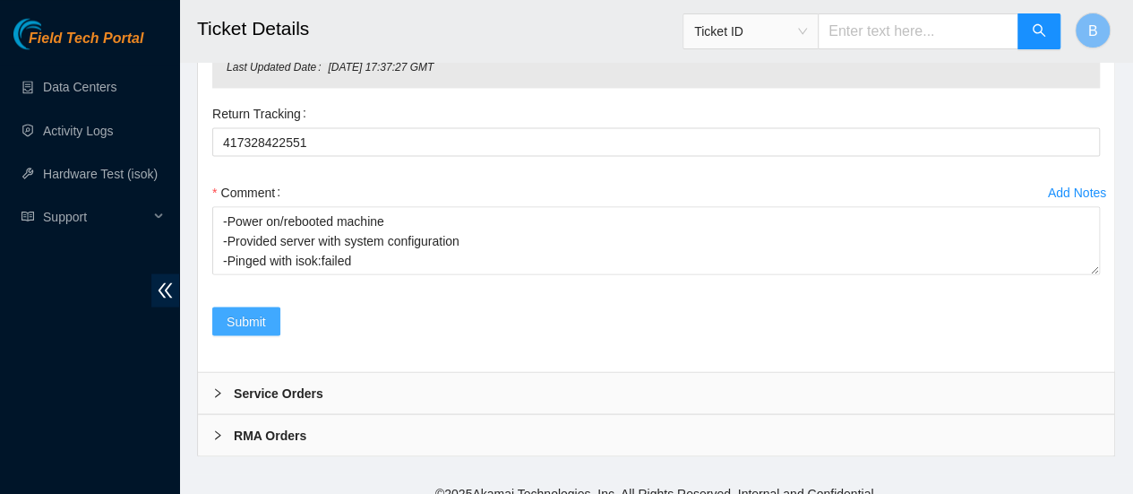
click at [233, 312] on span "Submit" at bounding box center [246, 321] width 39 height 20
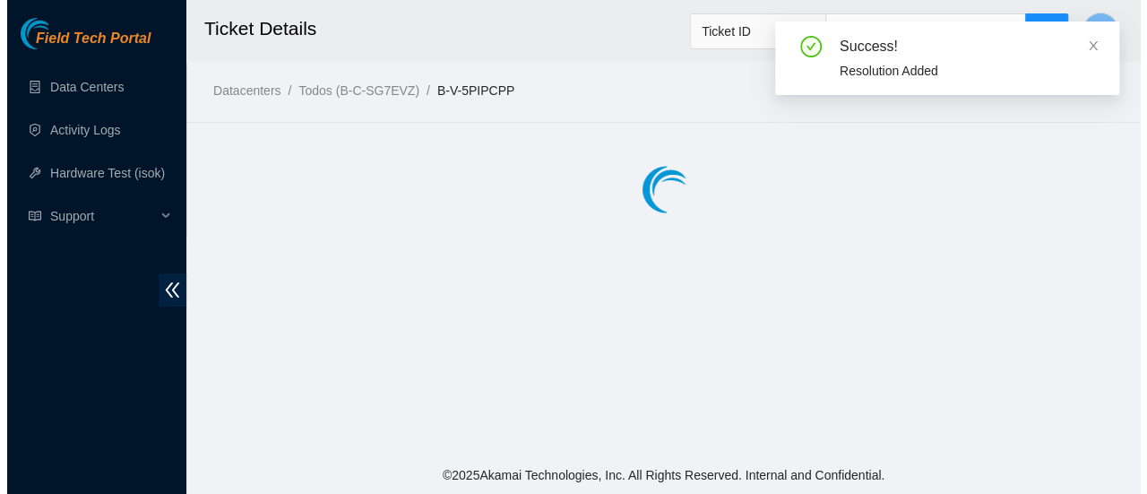
scroll to position [0, 0]
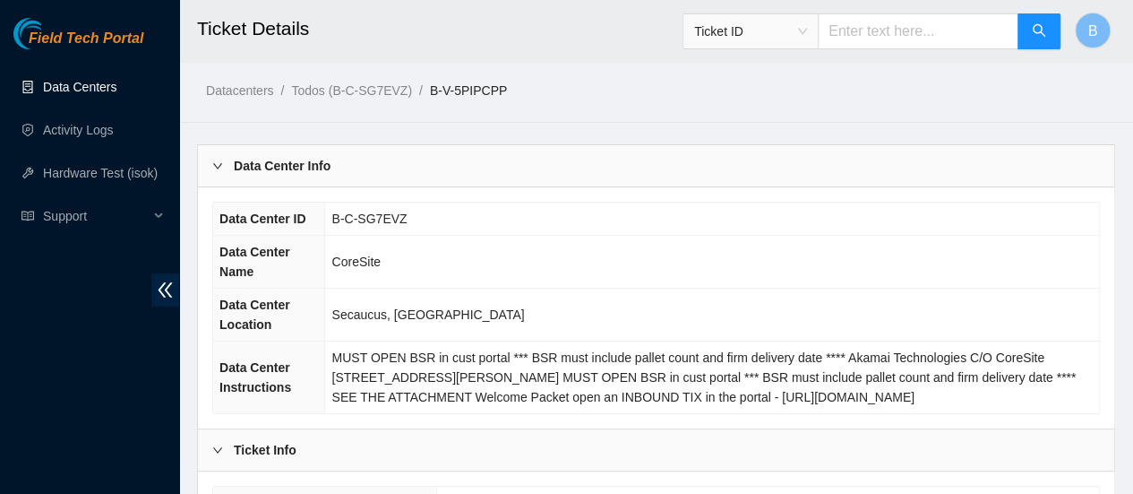
click at [83, 90] on link "Data Centers" at bounding box center [79, 87] width 73 height 14
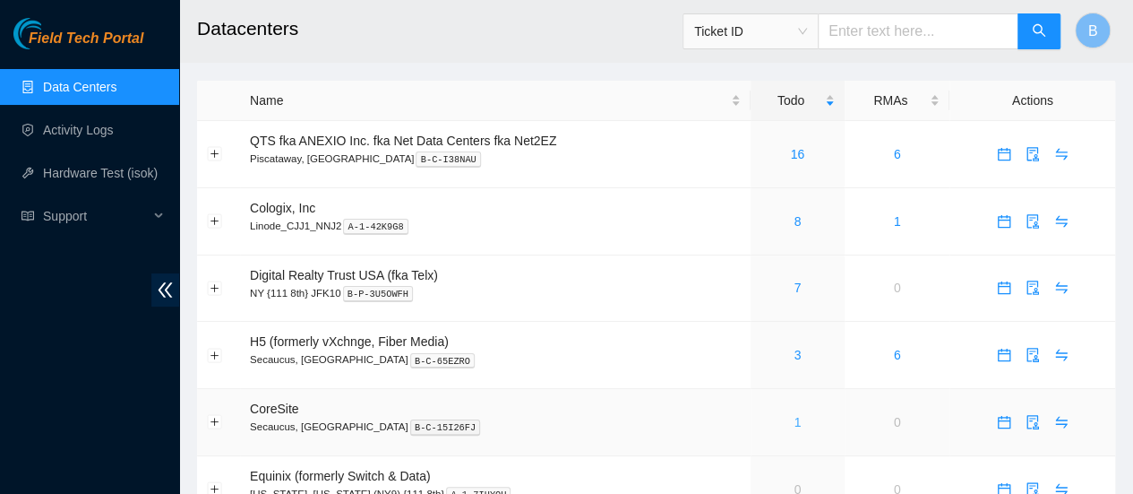
click at [571, 415] on link "1" at bounding box center [797, 422] width 7 height 14
click at [796, 357] on link "3" at bounding box center [797, 355] width 7 height 14
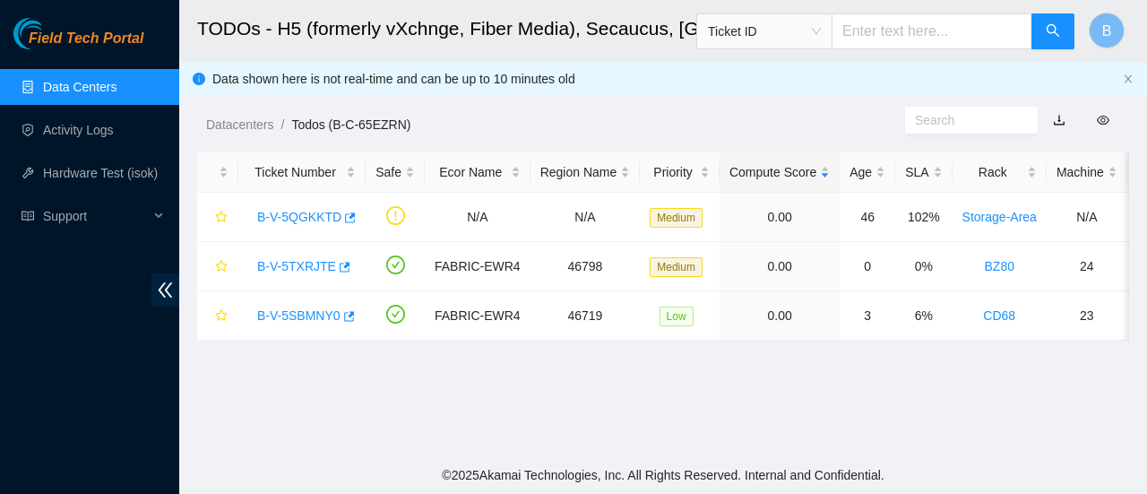
click at [91, 90] on link "Data Centers" at bounding box center [79, 87] width 73 height 14
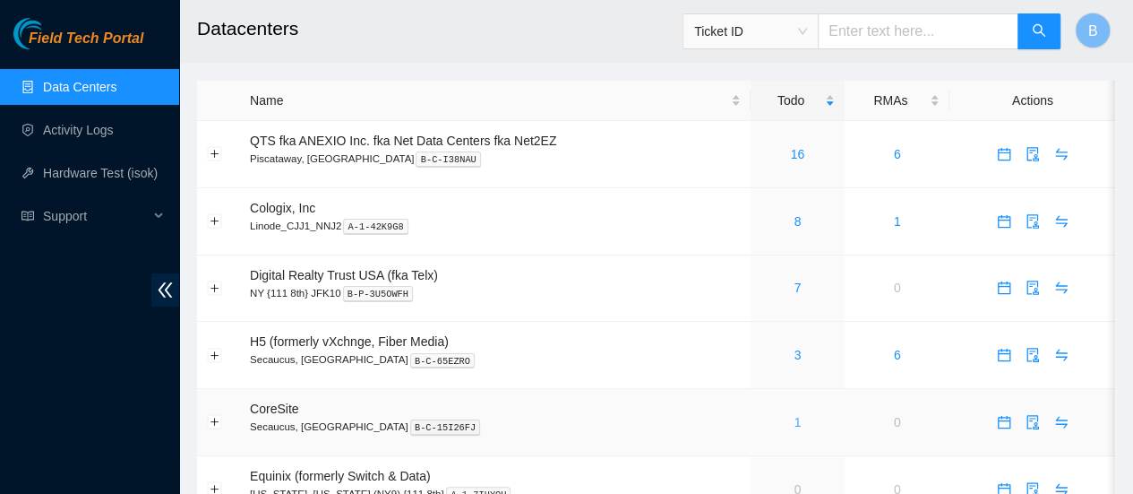
click at [797, 422] on link "1" at bounding box center [797, 422] width 7 height 14
click at [797, 153] on link "16" at bounding box center [798, 154] width 14 height 14
click at [795, 355] on link "3" at bounding box center [797, 355] width 7 height 14
click at [797, 424] on link "1" at bounding box center [797, 422] width 7 height 14
click at [108, 123] on link "Activity Logs" at bounding box center [78, 130] width 71 height 14
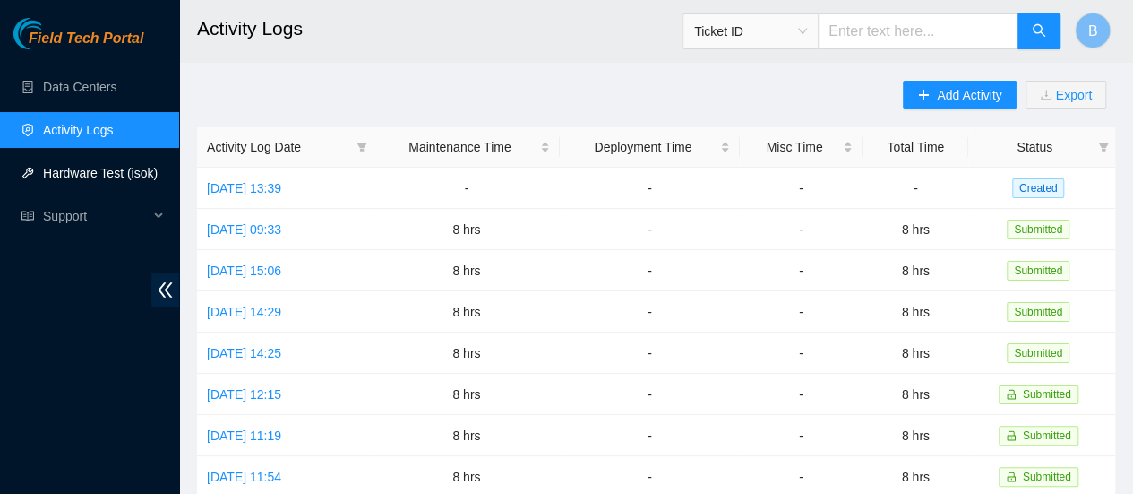
click at [84, 168] on link "Hardware Test (isok)" at bounding box center [100, 173] width 115 height 14
